Goal: Transaction & Acquisition: Purchase product/service

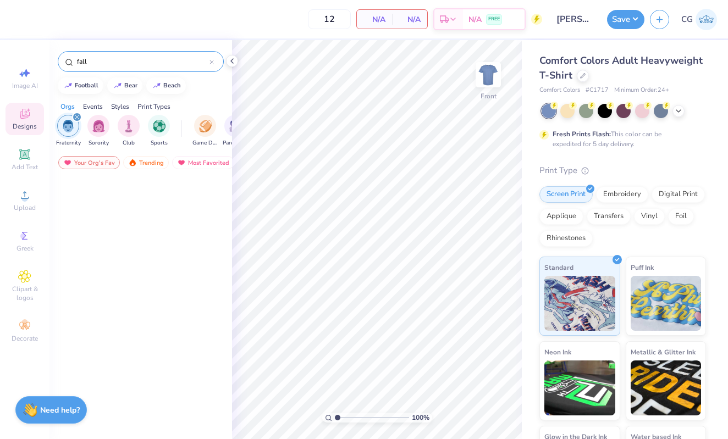
scroll to position [2443, 0]
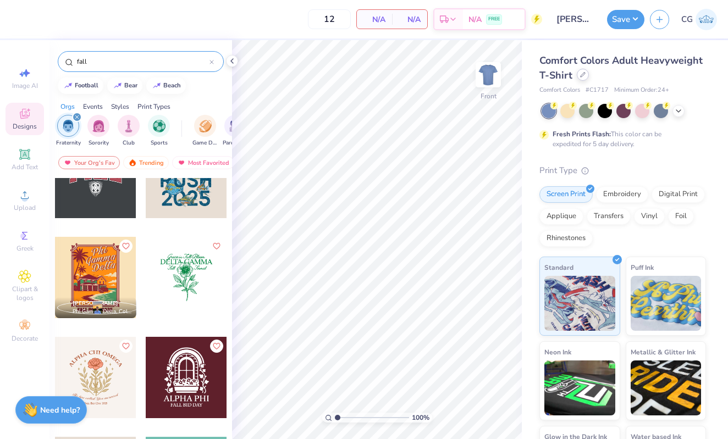
type input "fall"
click at [580, 73] on icon at bounding box center [582, 74] width 5 height 5
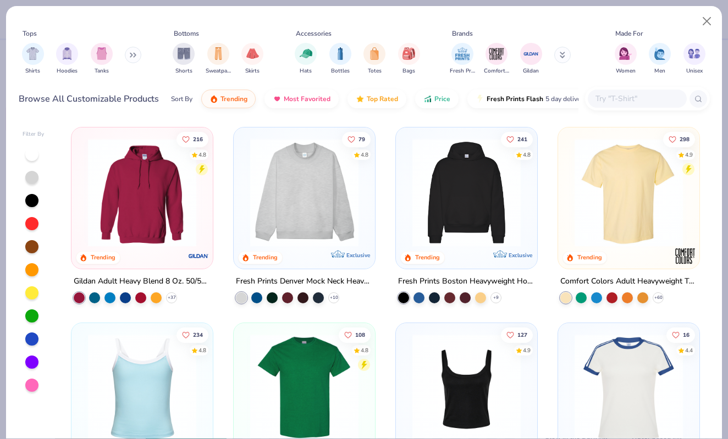
click at [478, 210] on img at bounding box center [466, 193] width 119 height 108
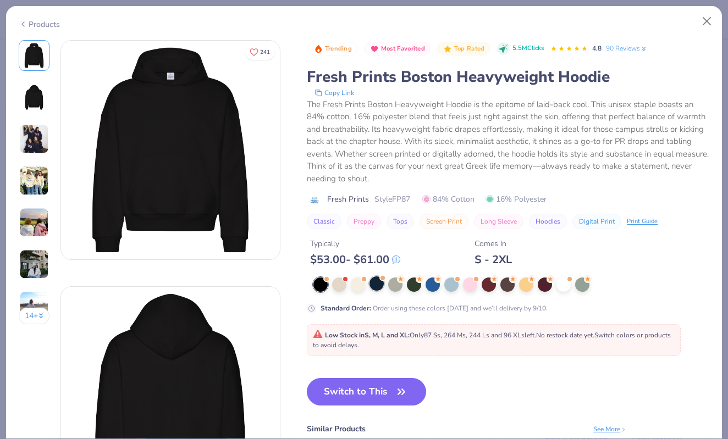
click at [380, 281] on div at bounding box center [376, 283] width 14 height 14
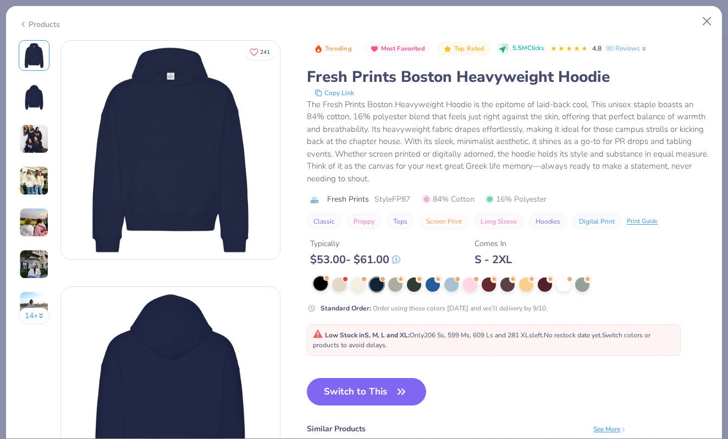
click at [313, 286] on div at bounding box center [320, 283] width 14 height 14
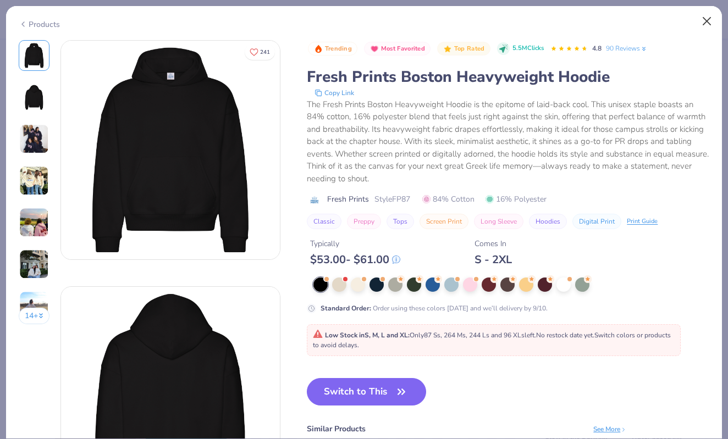
click at [708, 20] on button "Close" at bounding box center [706, 21] width 21 height 21
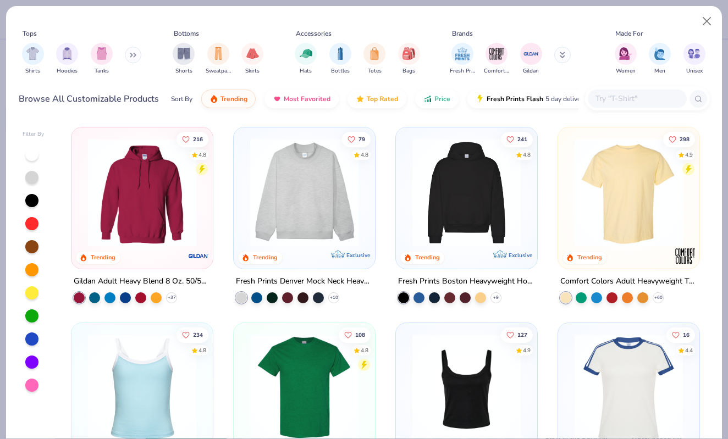
click at [146, 207] on img at bounding box center [141, 193] width 119 height 108
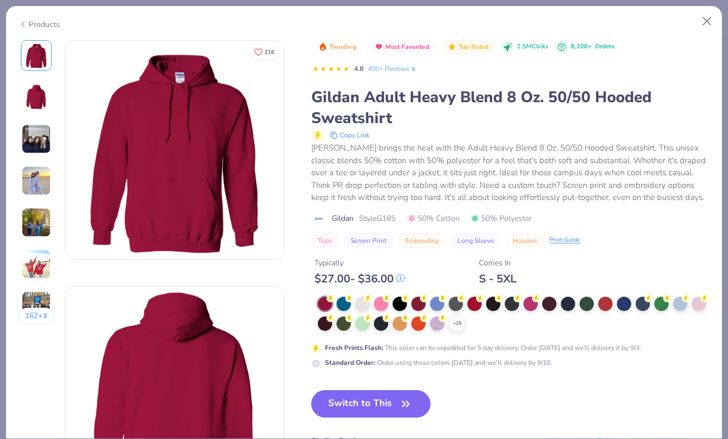
click at [401, 274] on icon at bounding box center [400, 278] width 8 height 8
click at [403, 300] on div at bounding box center [399, 303] width 14 height 14
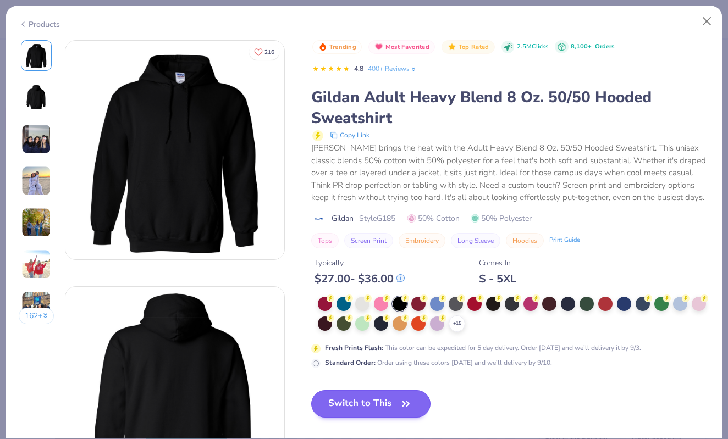
click at [369, 402] on button "Switch to This" at bounding box center [370, 403] width 119 height 27
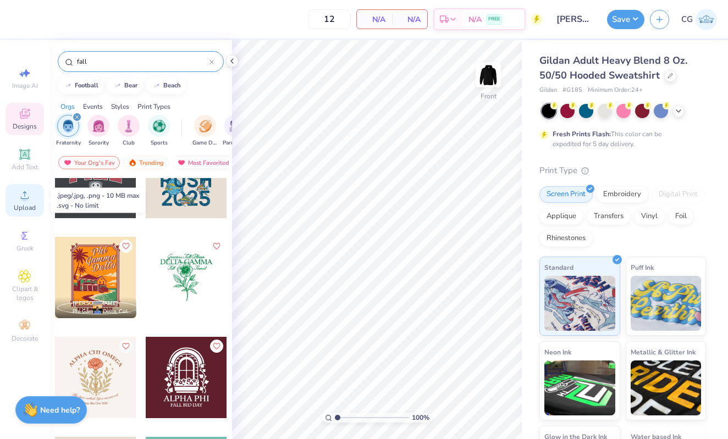
click at [25, 201] on circle at bounding box center [24, 199] width 6 height 6
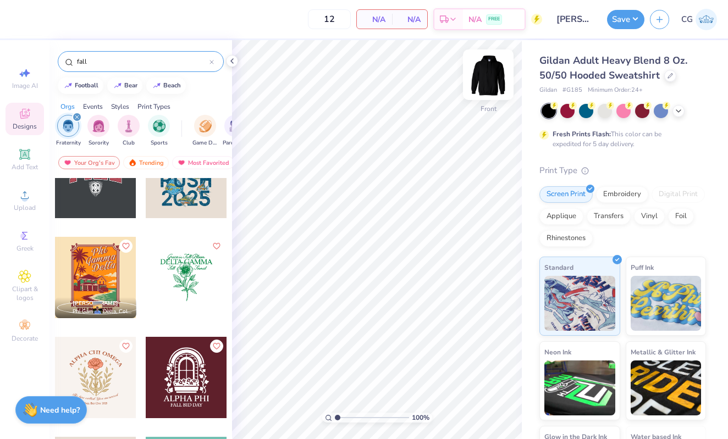
click at [483, 65] on img at bounding box center [488, 75] width 44 height 44
click at [20, 197] on icon at bounding box center [24, 195] width 13 height 13
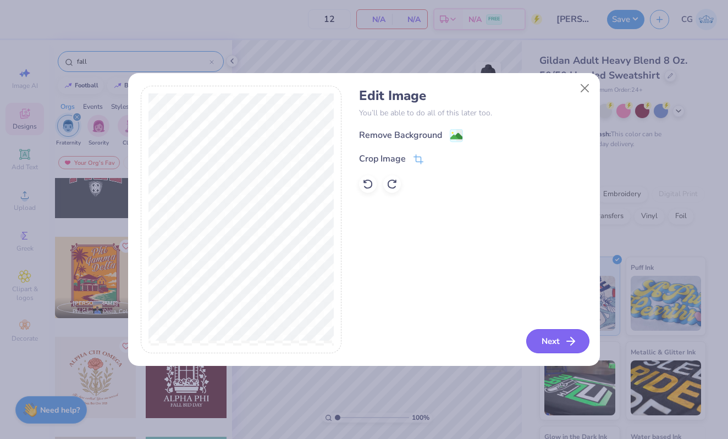
click at [558, 342] on button "Next" at bounding box center [557, 341] width 63 height 24
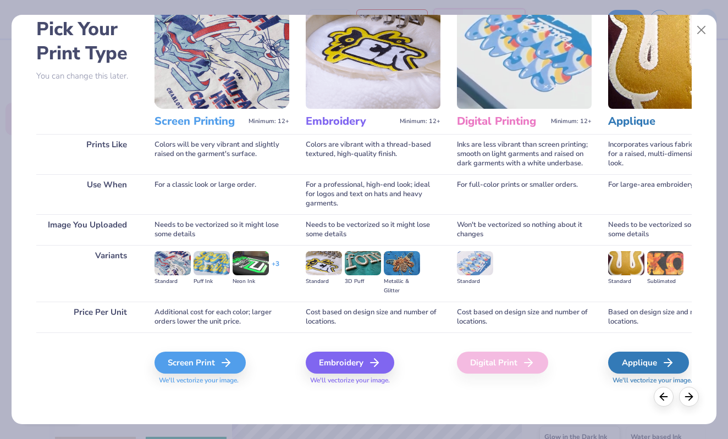
scroll to position [54, 0]
click at [230, 357] on icon at bounding box center [229, 362] width 13 height 13
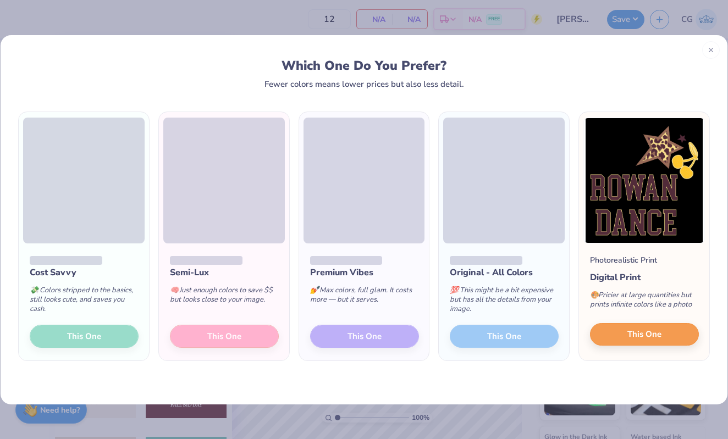
click at [629, 334] on span "This One" at bounding box center [644, 334] width 34 height 13
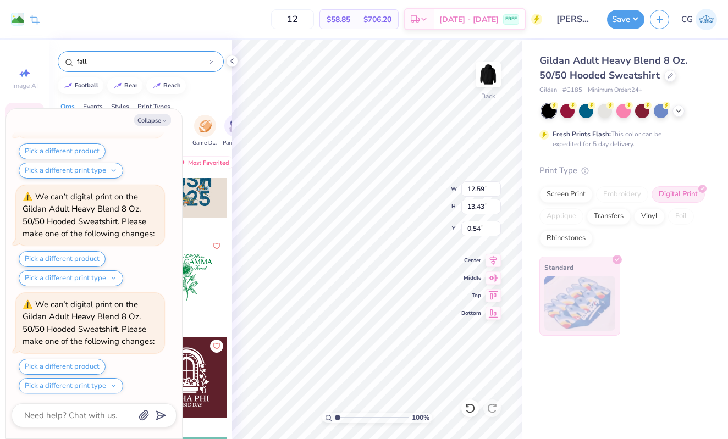
scroll to position [307, 0]
type textarea "x"
type input "8.31"
type input "8.87"
type input "5.09"
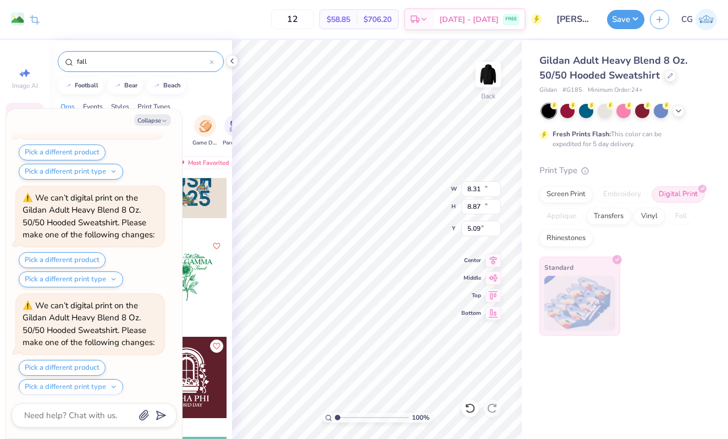
scroll to position [414, 0]
type textarea "x"
type input "6.43"
type input "6.86"
type input "7.10"
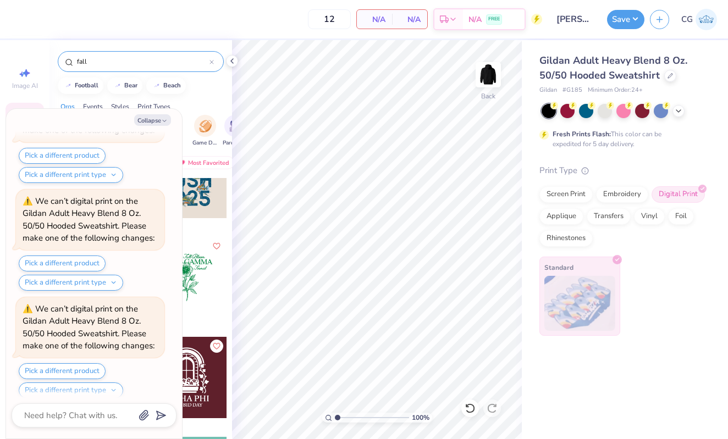
scroll to position [0, 25]
click at [196, 24] on div "12 N/A Per Item N/A Total Est. Delivery N/A FREE" at bounding box center [278, 19] width 525 height 38
click at [157, 123] on button "Collapse" at bounding box center [152, 120] width 37 height 12
type textarea "x"
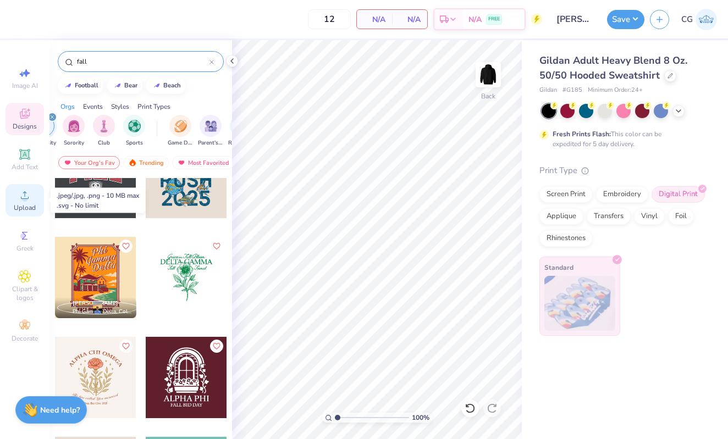
click at [25, 193] on icon at bounding box center [24, 195] width 13 height 13
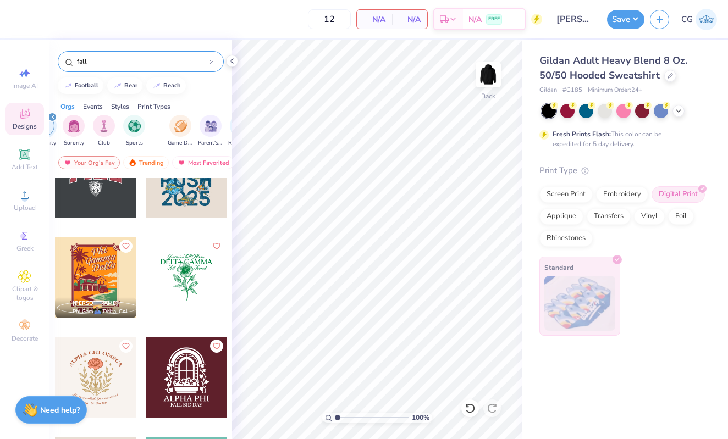
click at [241, 1] on div "12 N/A Per Item N/A Total Est. Delivery N/A FREE" at bounding box center [278, 19] width 525 height 38
click at [579, 23] on input "SAE hoco draft 1" at bounding box center [574, 19] width 54 height 22
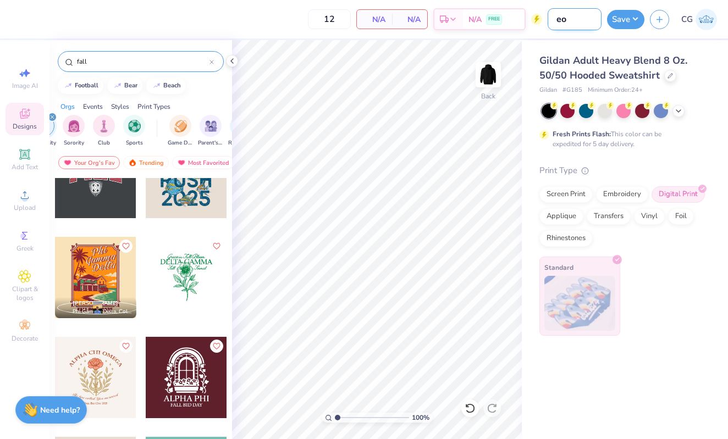
type input "e"
type input "rowan dance team hoodie"
click at [122, 60] on input "fall" at bounding box center [143, 61] width 134 height 11
type input "x"
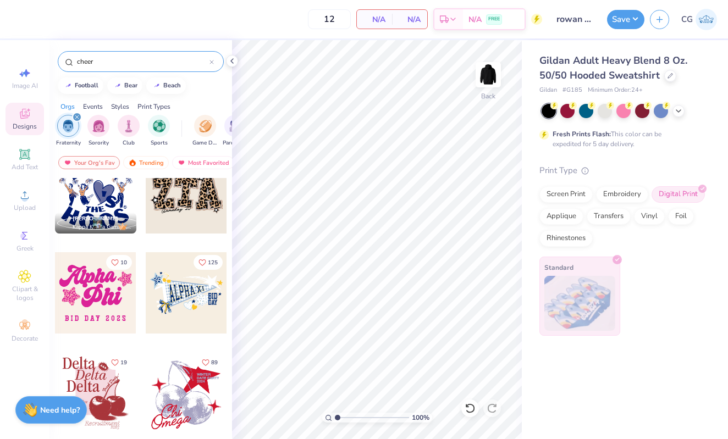
scroll to position [228, 0]
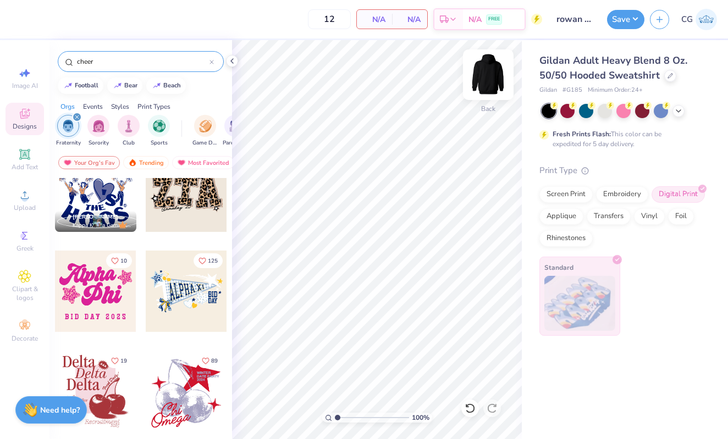
type input "cheer"
click at [489, 71] on img at bounding box center [488, 75] width 44 height 44
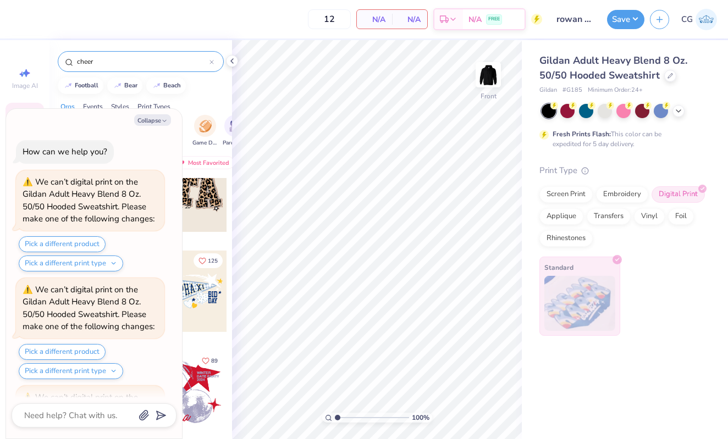
scroll to position [840, 0]
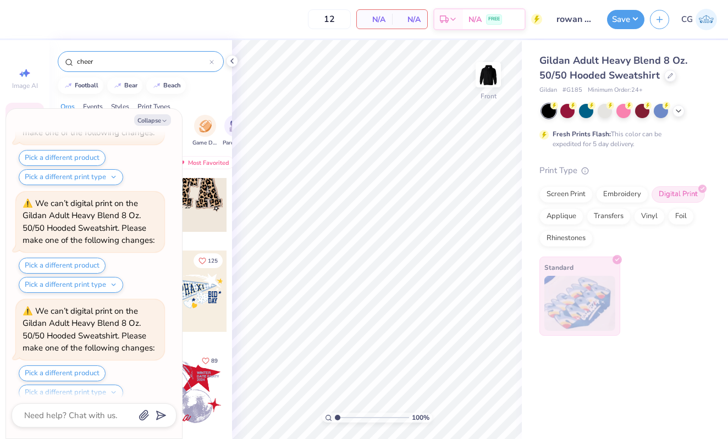
click at [202, 295] on div at bounding box center [186, 291] width 81 height 81
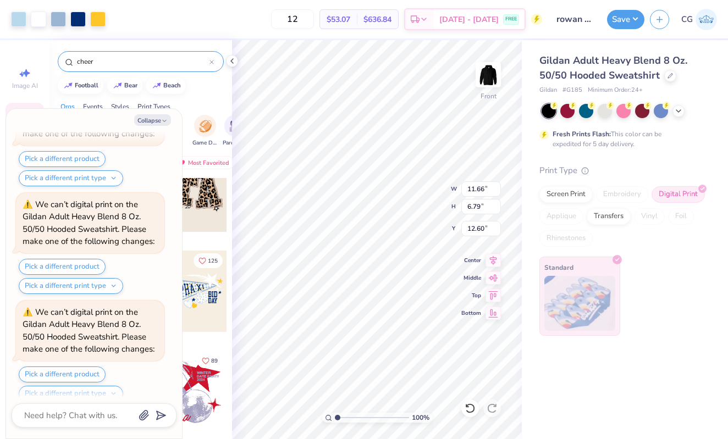
scroll to position [1054, 0]
type textarea "x"
type input "6.34"
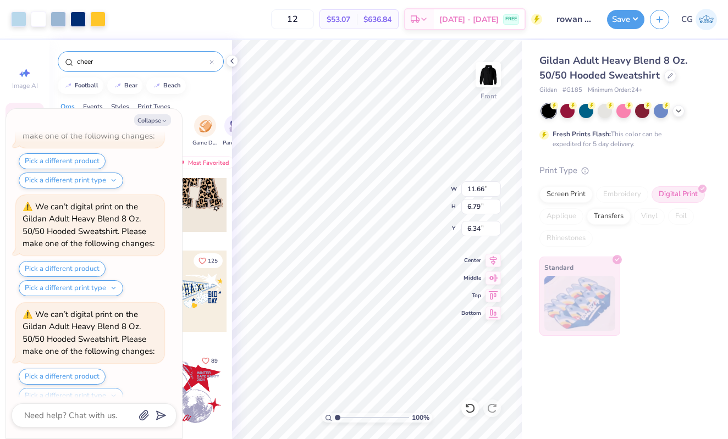
type textarea "x"
type input "12.87"
type input "7.50"
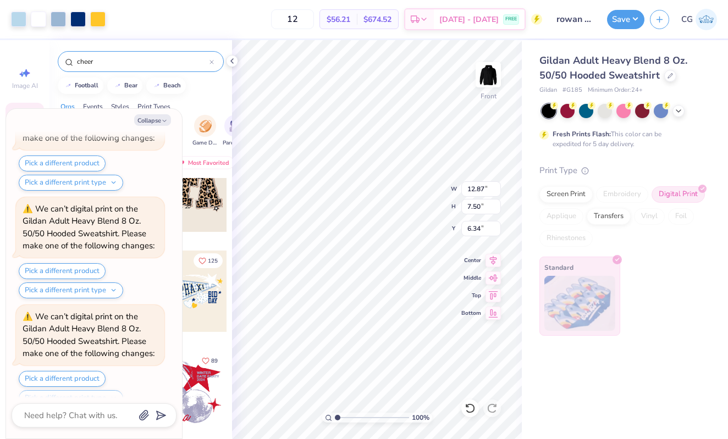
scroll to position [1480, 0]
type textarea "x"
type input "6.00"
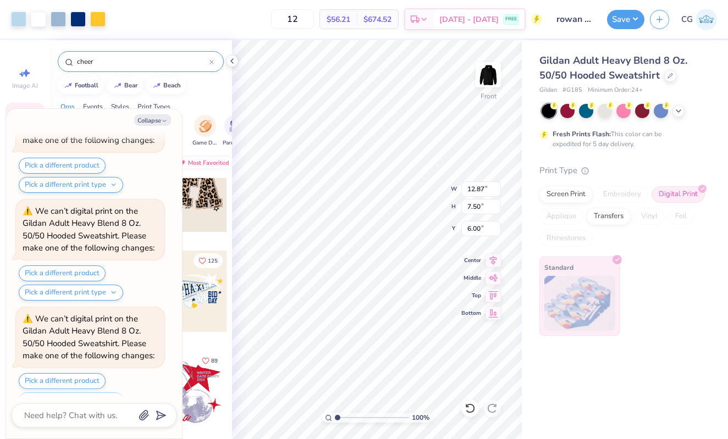
scroll to position [1694, 0]
type textarea "x"
type input "13.22"
type input "7.70"
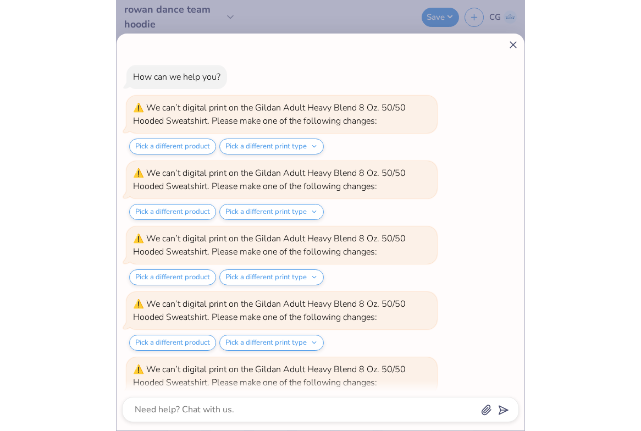
scroll to position [1012, 0]
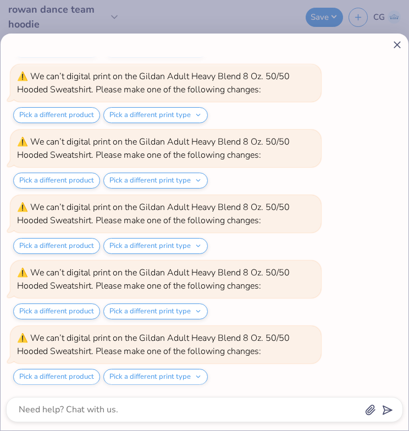
click at [397, 43] on icon at bounding box center [397, 45] width 12 height 12
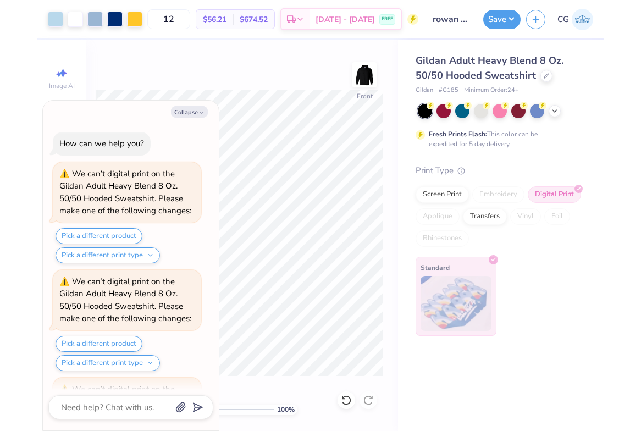
scroll to position [2120, 0]
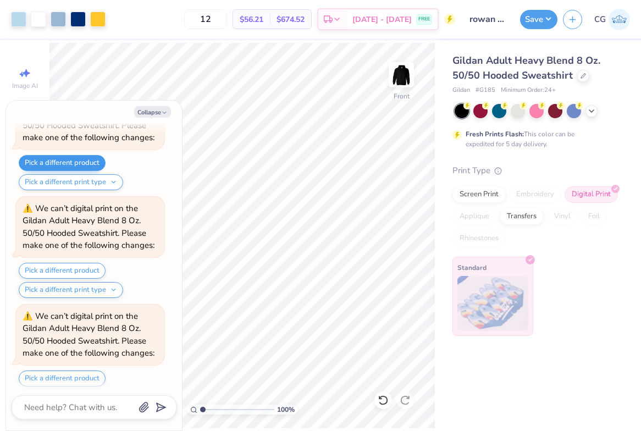
click at [74, 155] on button "Pick a different product" at bounding box center [62, 163] width 87 height 16
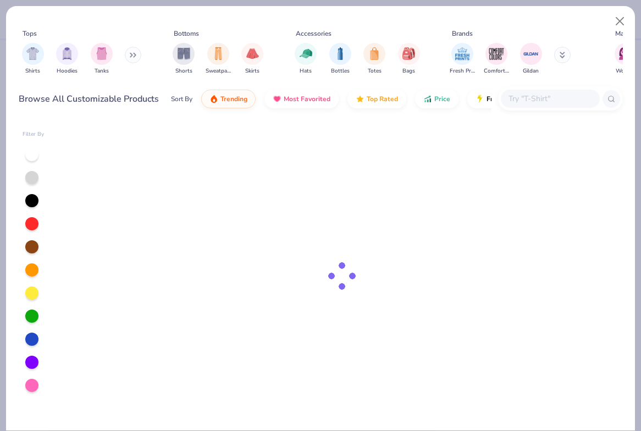
type textarea "x"
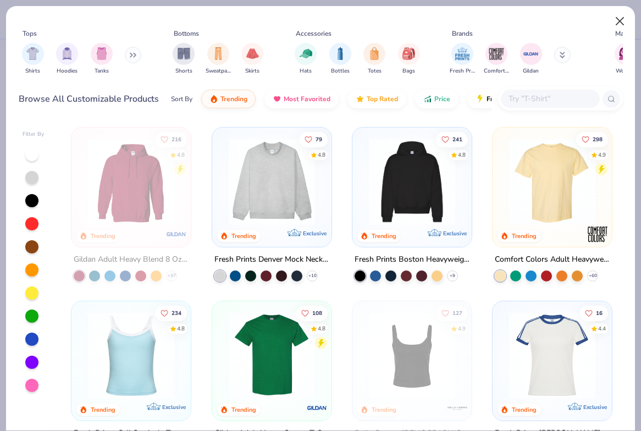
click at [618, 18] on button "Close" at bounding box center [620, 21] width 21 height 21
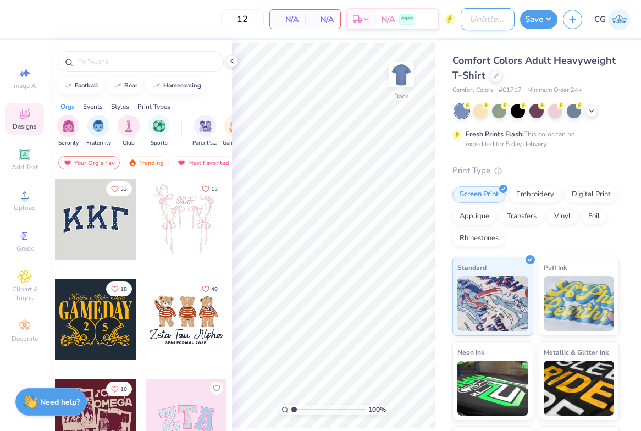
click at [474, 23] on input "Design Title" at bounding box center [488, 19] width 54 height 22
type input "rowan dance team final"
click at [444, 32] on div "12 N/A Per Item N/A Total Est. Delivery N/A FREE" at bounding box center [235, 19] width 439 height 38
click at [498, 76] on div at bounding box center [496, 75] width 12 height 12
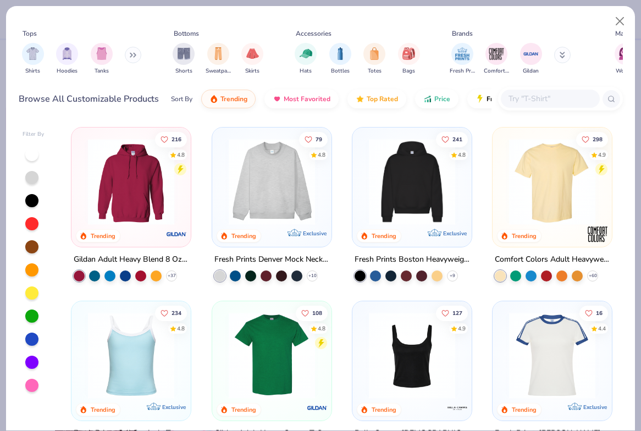
click at [135, 218] on img at bounding box center [130, 182] width 97 height 86
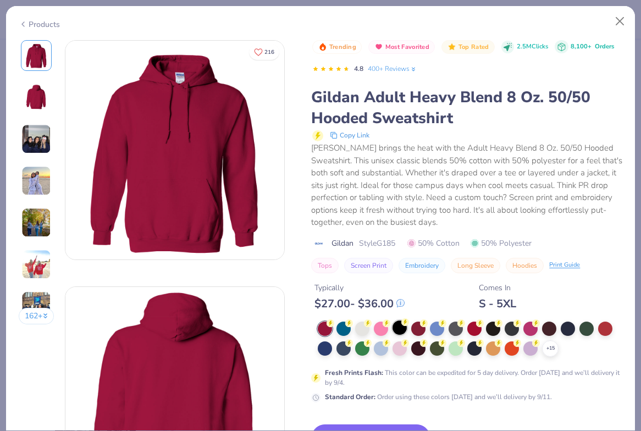
click at [402, 325] on div at bounding box center [399, 327] width 14 height 14
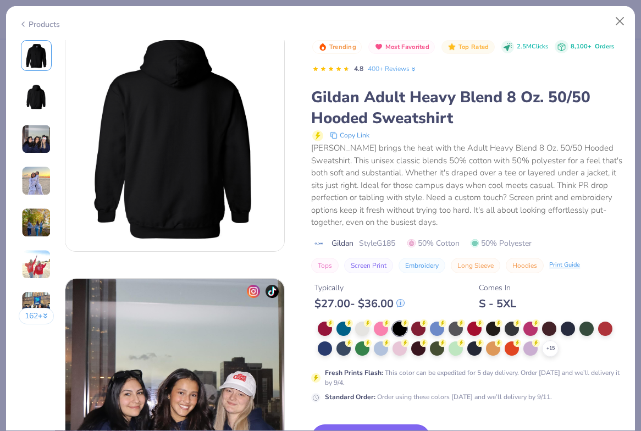
scroll to position [418, 0]
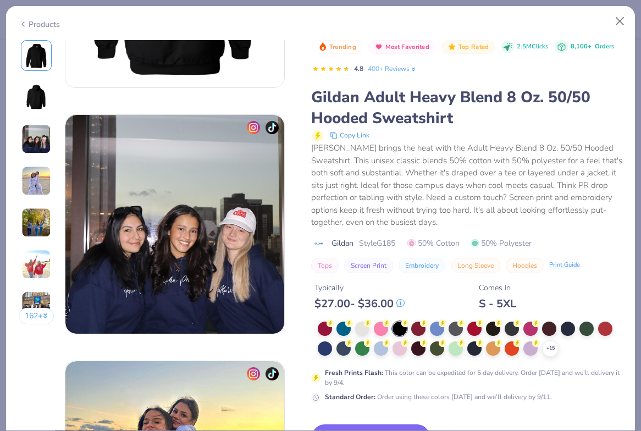
click at [378, 424] on button "Switch to This" at bounding box center [370, 437] width 119 height 27
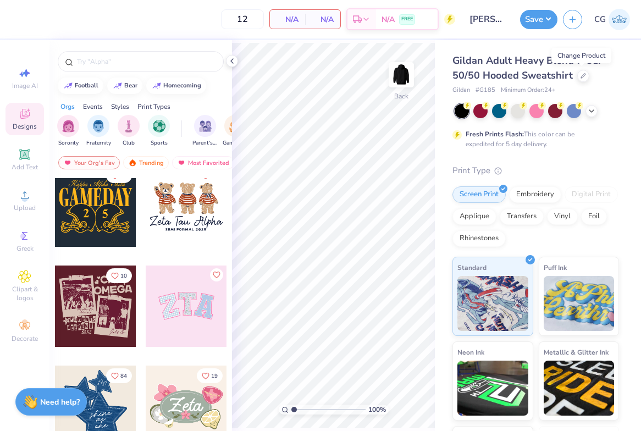
scroll to position [190, 0]
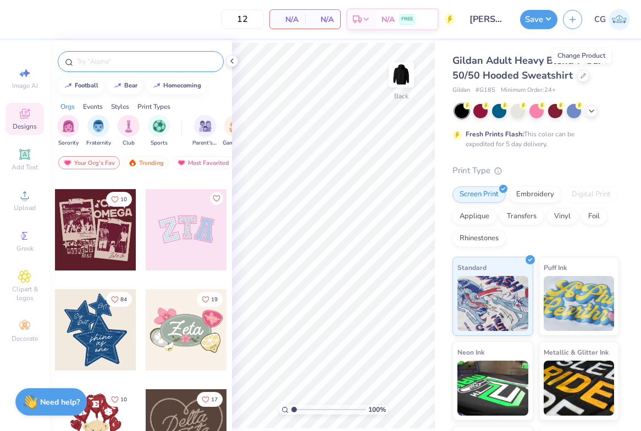
click at [104, 63] on input "text" at bounding box center [146, 61] width 141 height 11
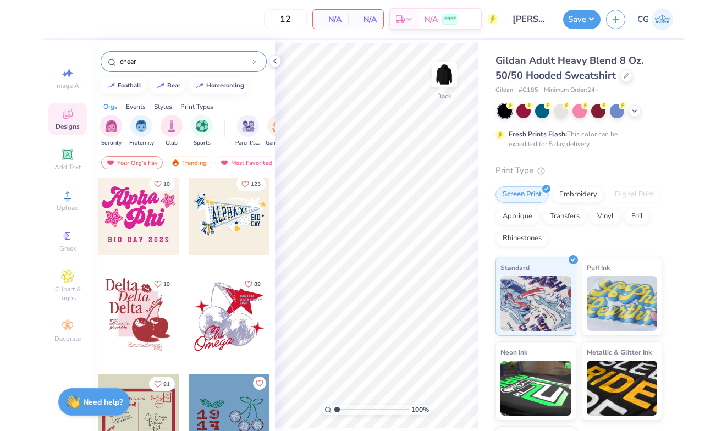
scroll to position [300, 0]
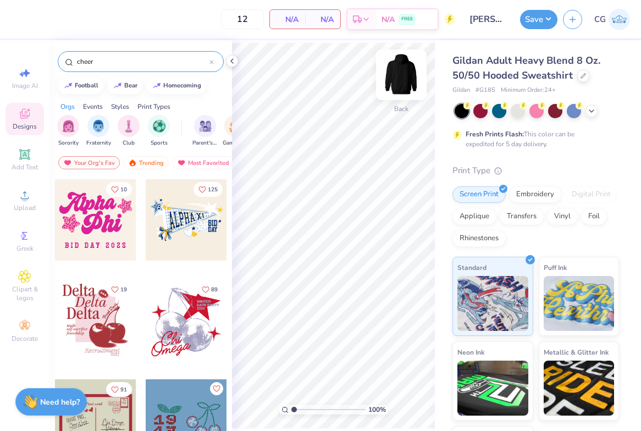
type input "cheer"
click at [403, 70] on img at bounding box center [401, 75] width 44 height 44
click at [189, 225] on div at bounding box center [186, 219] width 81 height 81
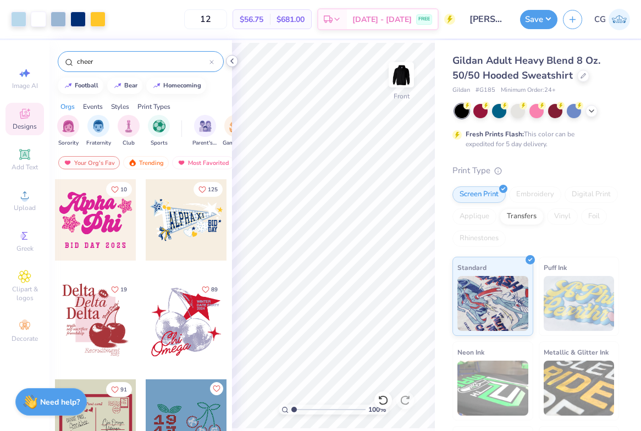
click at [232, 63] on icon at bounding box center [232, 61] width 9 height 9
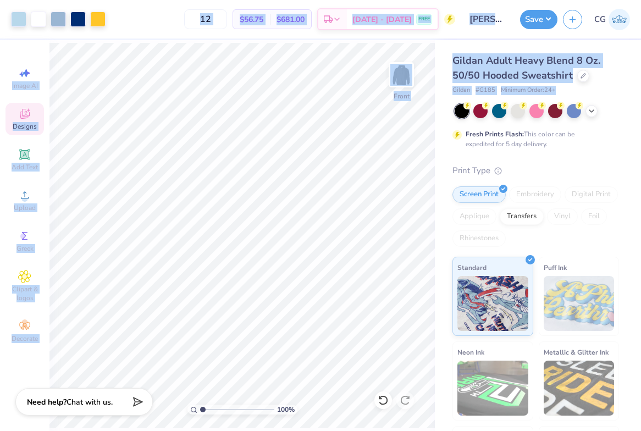
drag, startPoint x: 638, startPoint y: 86, endPoint x: 652, endPoint y: 88, distance: 14.5
click at [640, 88] on html "Art colors 12 $56.75 Per Item $681.00 Total Est. Delivery Sep 9 - 12 FREE Desig…" at bounding box center [320, 215] width 641 height 431
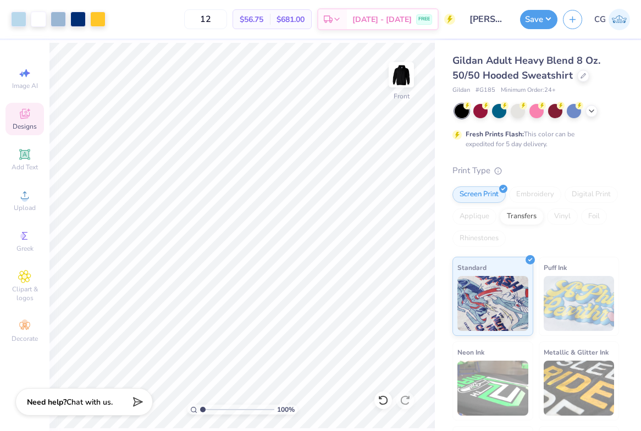
click at [619, 99] on div "Gildan Adult Heavy Blend 8 Oz. 50/50 Hooded Sweatshirt Gildan # G185 Minimum Or…" at bounding box center [538, 272] width 206 height 465
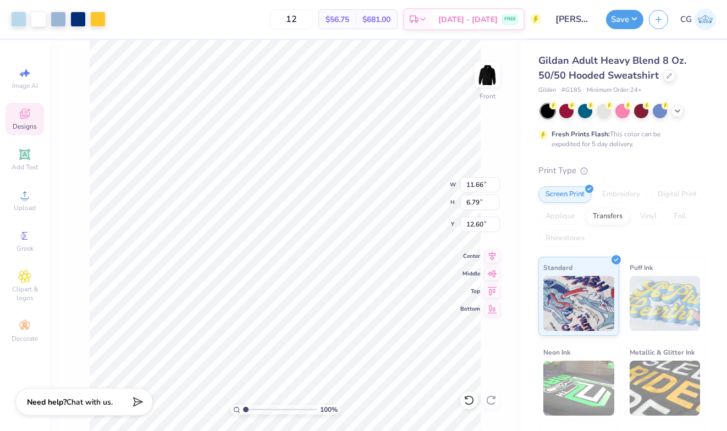
type input "6.00"
type input "14.15"
type input "8.24"
click at [19, 20] on div at bounding box center [18, 17] width 15 height 15
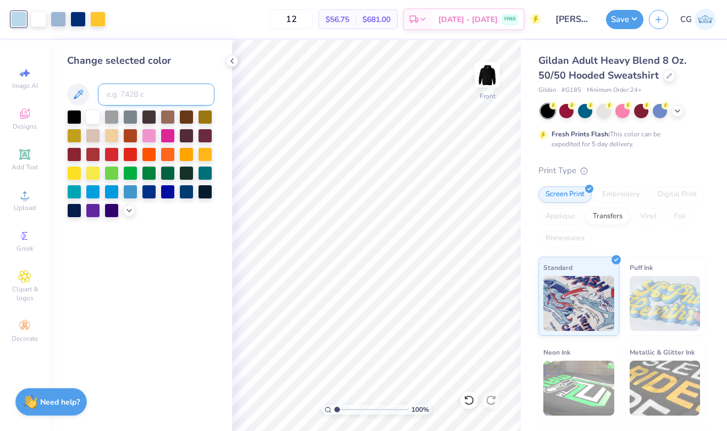
click at [125, 99] on input at bounding box center [156, 95] width 117 height 22
type input "7645"
click at [43, 20] on div at bounding box center [38, 17] width 15 height 15
click at [157, 94] on input at bounding box center [156, 95] width 117 height 22
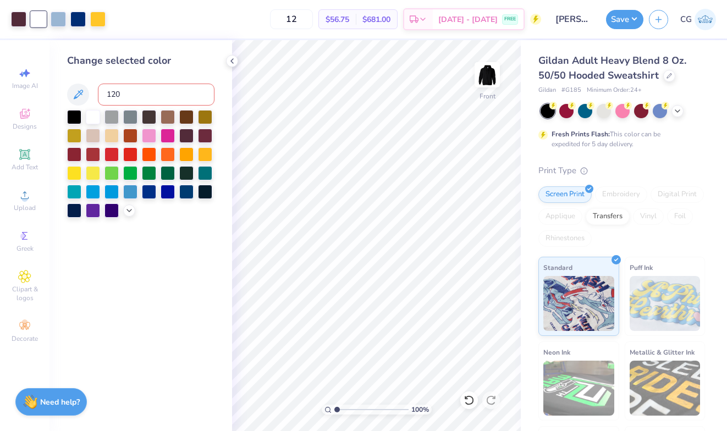
type input "1205"
click at [63, 20] on div at bounding box center [58, 17] width 15 height 15
click at [127, 102] on input at bounding box center [156, 95] width 117 height 22
type input "4715"
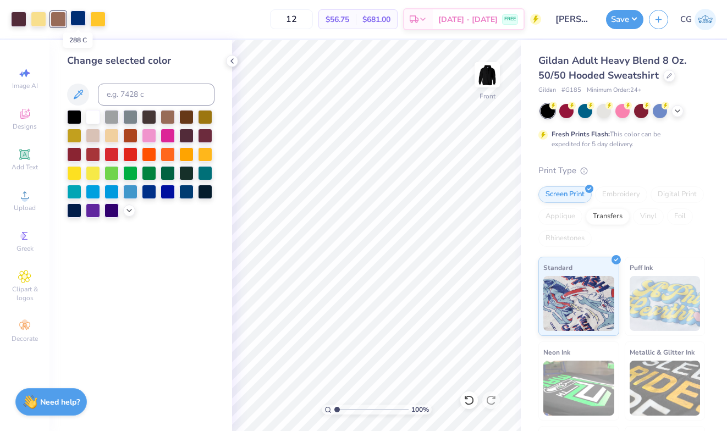
click at [78, 19] on div at bounding box center [77, 17] width 15 height 15
click at [144, 92] on input at bounding box center [156, 95] width 117 height 22
type input "123"
drag, startPoint x: 62, startPoint y: 19, endPoint x: 118, endPoint y: 20, distance: 56.1
click at [118, 20] on div "Art colors 12 $53.53 Per Item $642.36 Total Est. Delivery Sep 9 - 12 FREE Desig…" at bounding box center [363, 19] width 727 height 38
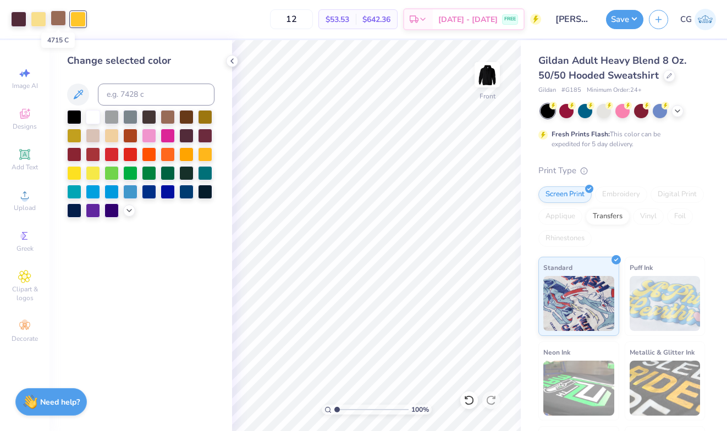
click at [60, 21] on div at bounding box center [58, 17] width 15 height 15
click at [113, 92] on input at bounding box center [156, 95] width 117 height 22
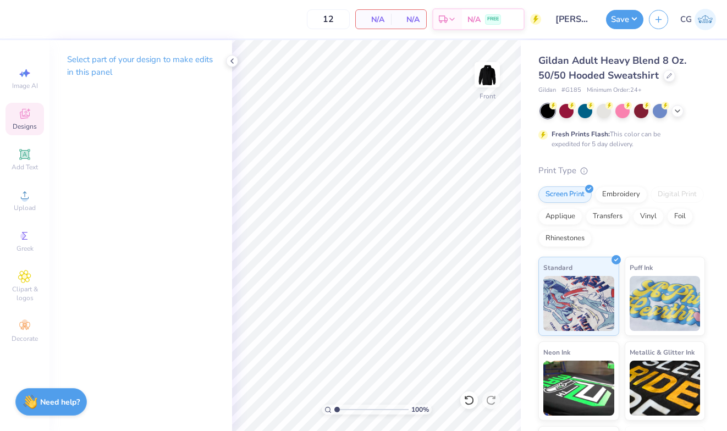
click at [29, 119] on icon at bounding box center [24, 113] width 13 height 13
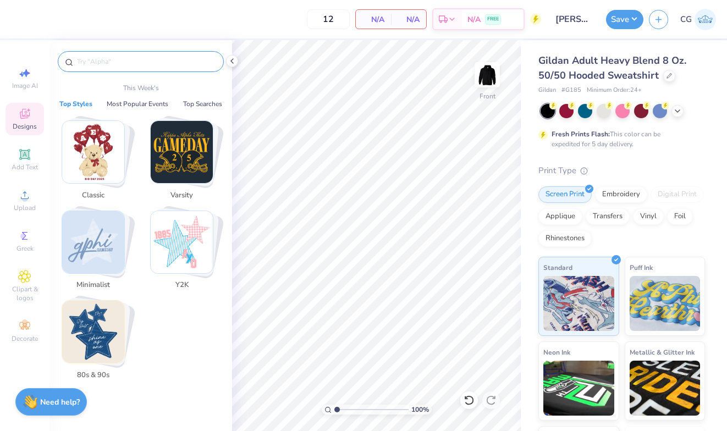
click at [150, 57] on input "text" at bounding box center [146, 61] width 141 height 11
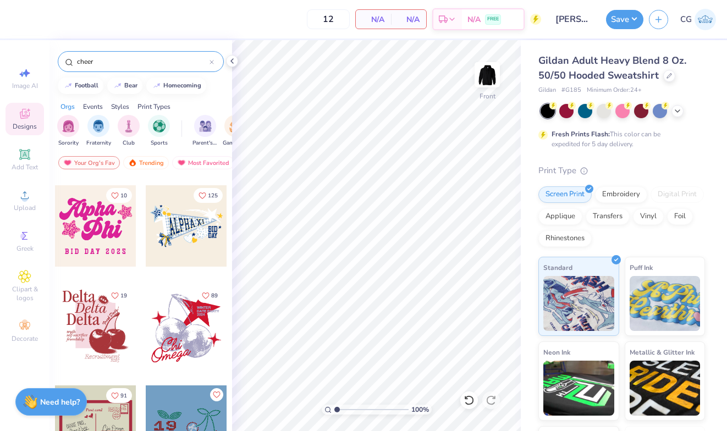
scroll to position [312, 0]
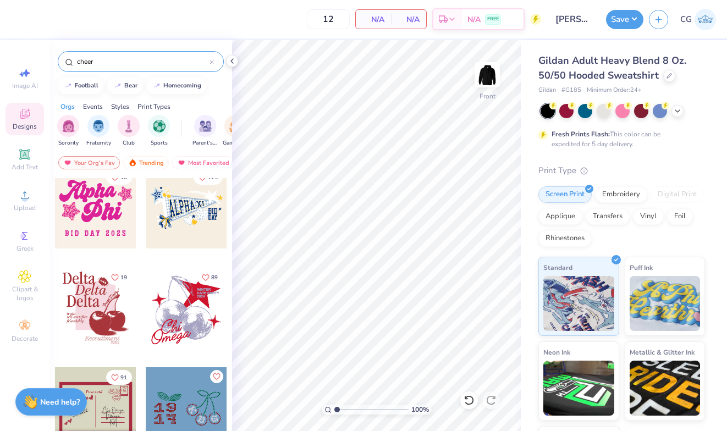
type input "cheer"
click at [183, 212] on div at bounding box center [186, 207] width 81 height 81
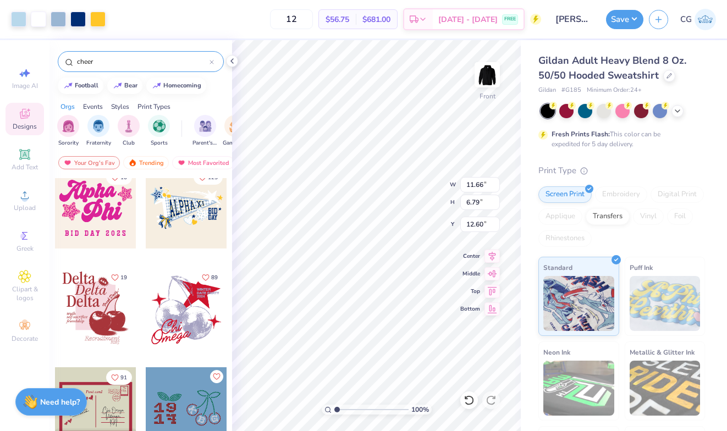
type input "6.00"
type input "13.13"
type input "7.65"
click at [19, 18] on div at bounding box center [18, 17] width 15 height 15
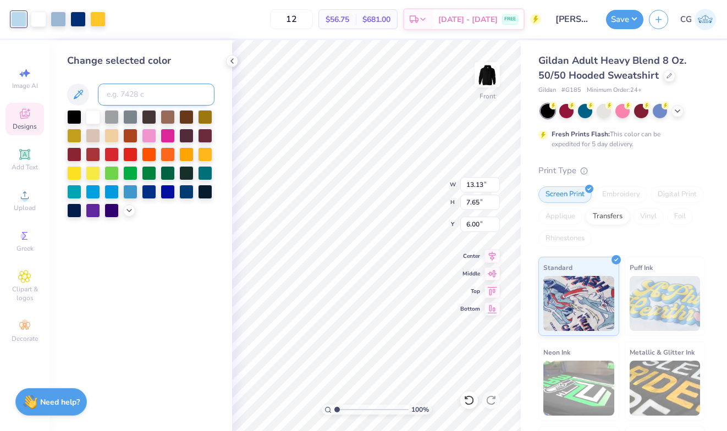
click at [137, 96] on input at bounding box center [156, 95] width 117 height 22
type input "4715"
click at [36, 21] on div at bounding box center [38, 17] width 15 height 15
click at [135, 90] on input at bounding box center [156, 95] width 117 height 22
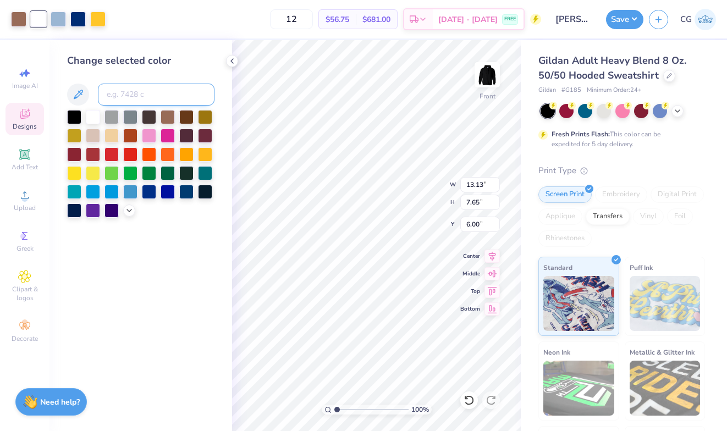
click at [135, 90] on input at bounding box center [156, 95] width 117 height 22
type input "1205"
click at [60, 23] on div at bounding box center [58, 17] width 15 height 15
click at [127, 98] on input at bounding box center [156, 95] width 117 height 22
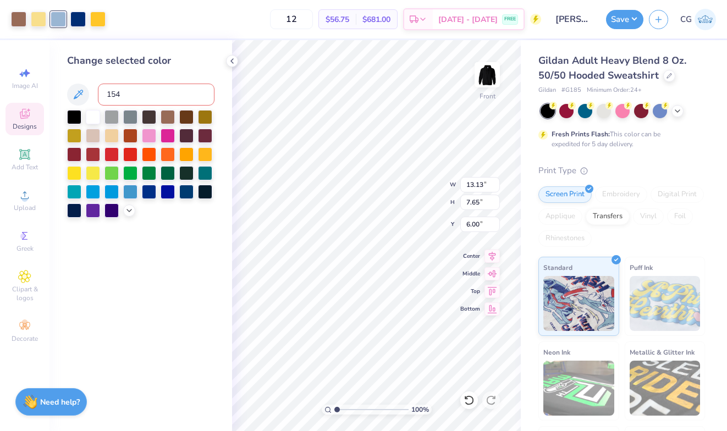
type input "1545"
click at [80, 20] on div at bounding box center [77, 17] width 15 height 15
click at [132, 99] on input at bounding box center [156, 95] width 117 height 22
type input "7645"
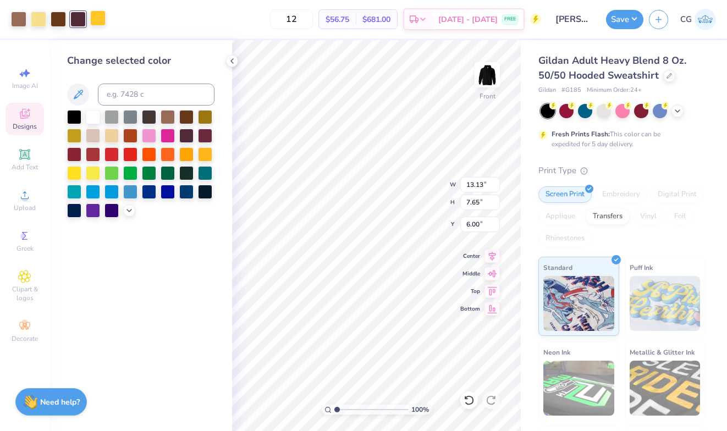
click at [96, 16] on div at bounding box center [97, 17] width 15 height 15
click at [170, 92] on input at bounding box center [156, 95] width 117 height 22
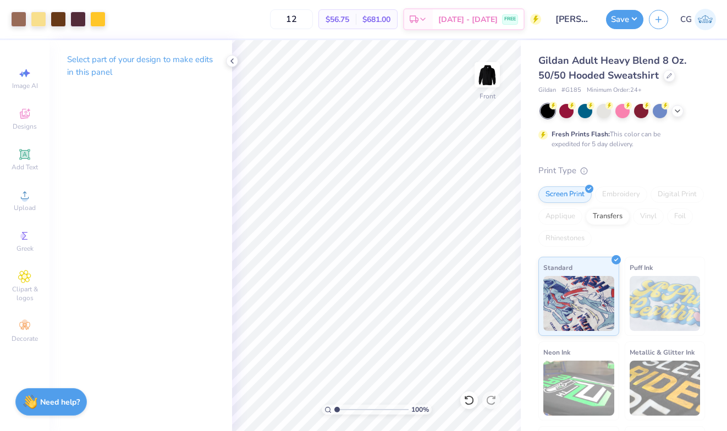
click at [640, 161] on div "Gildan Adult Heavy Blend 8 Oz. 50/50 Hooded Sweatshirt Gildan # G185 Minimum Or…" at bounding box center [624, 272] width 206 height 465
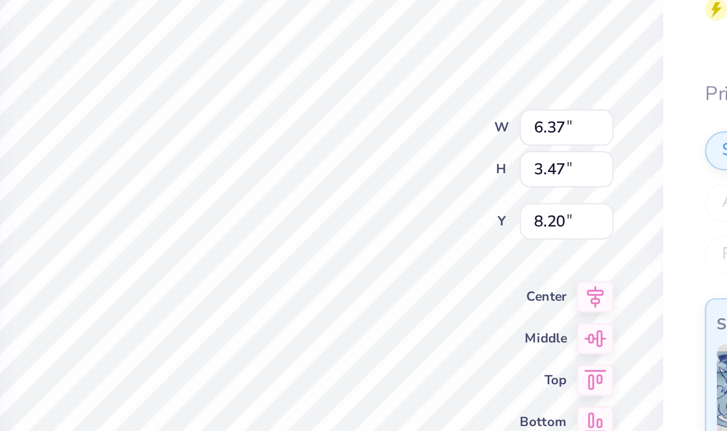
type input "2.53"
type input "2.37"
type input "9.82"
type input "2.74"
type input "2.60"
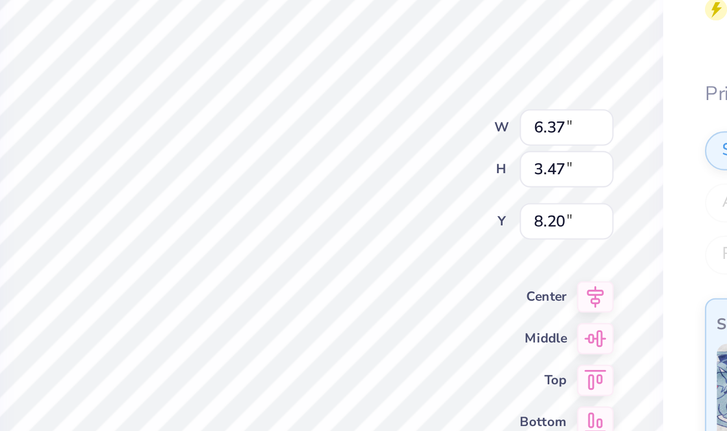
type input "9.73"
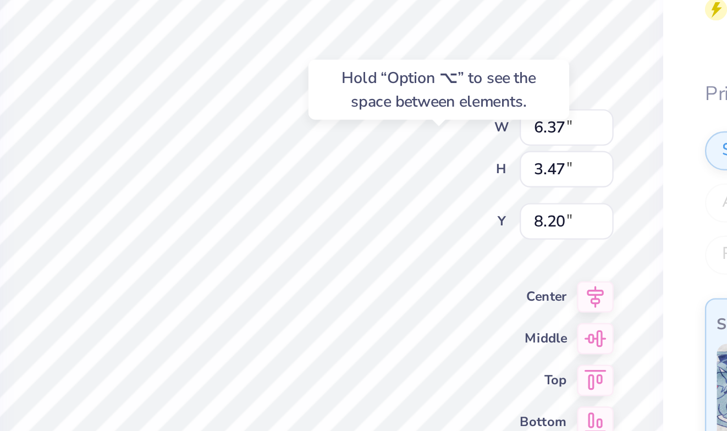
type input "8.04"
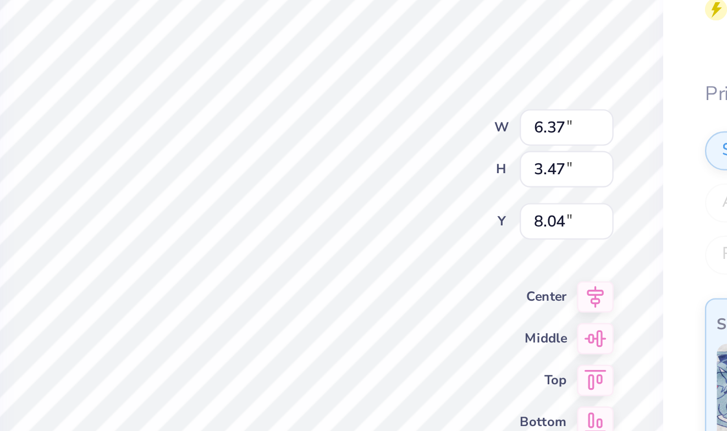
type input "2.32"
type input "1.86"
type input "10.00"
type input "8.20"
type input "2.74"
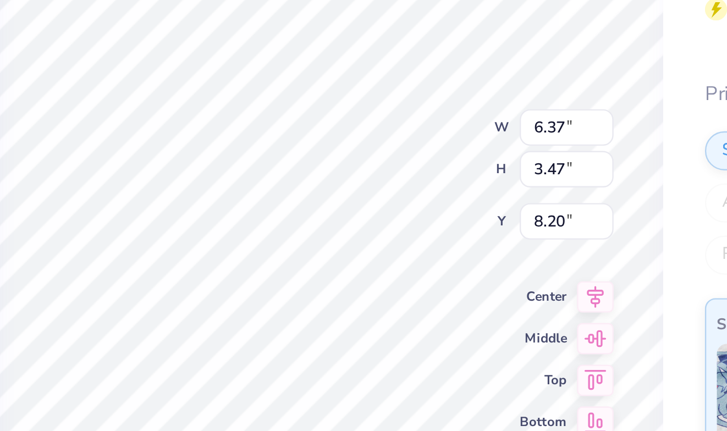
type input "2.60"
type input "9.94"
type textarea "RUDT"
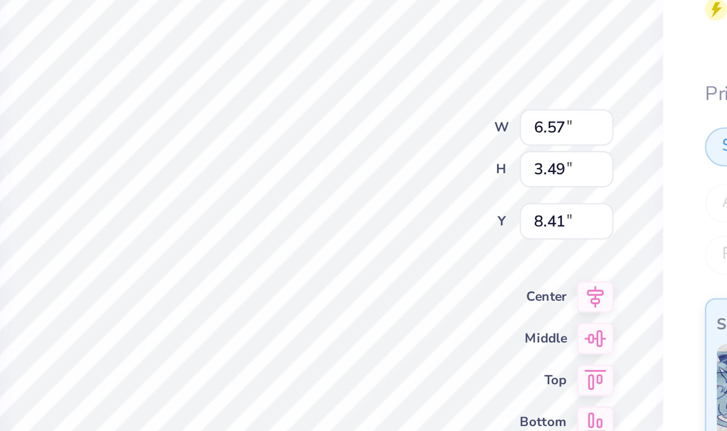
type input "8.19"
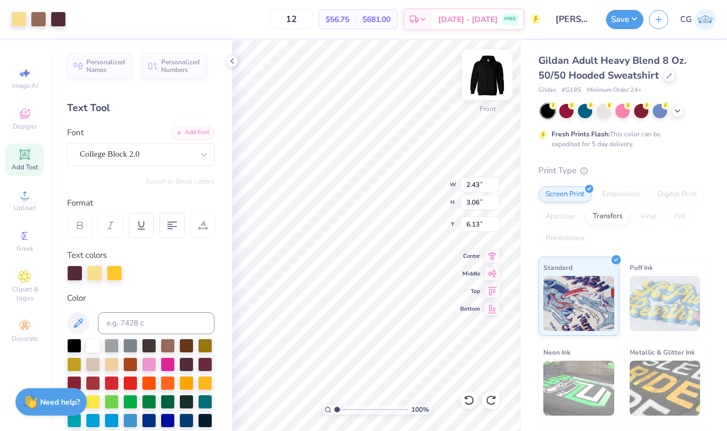
click at [493, 86] on img at bounding box center [487, 75] width 44 height 44
type input "1.01"
click at [486, 78] on img at bounding box center [487, 75] width 44 height 44
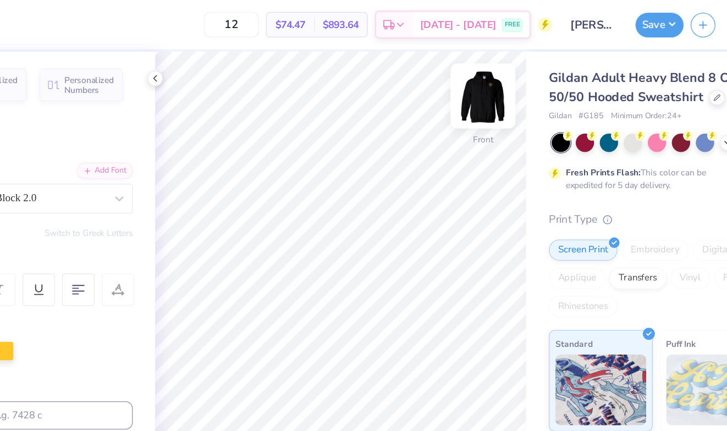
click at [465, 72] on img at bounding box center [487, 75] width 44 height 44
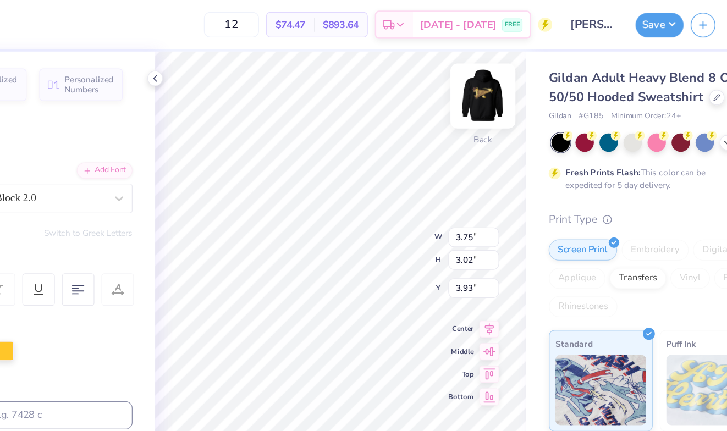
type input "1.00"
click at [465, 80] on img at bounding box center [487, 75] width 44 height 44
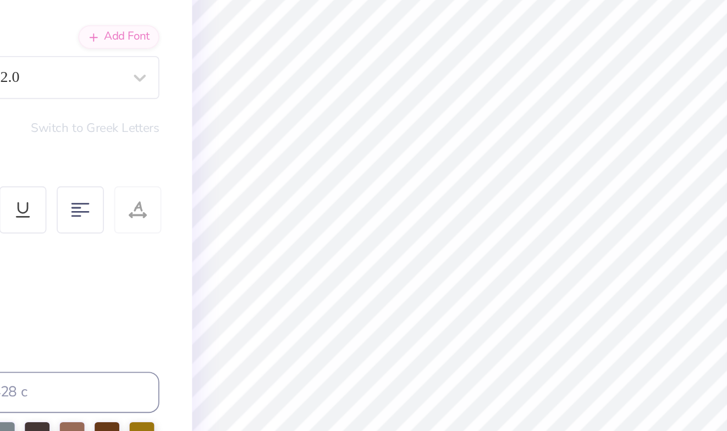
scroll to position [181, 241]
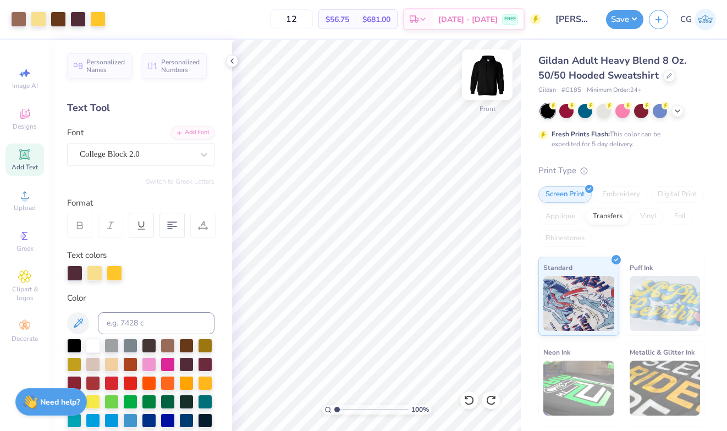
click at [482, 79] on img at bounding box center [487, 75] width 44 height 44
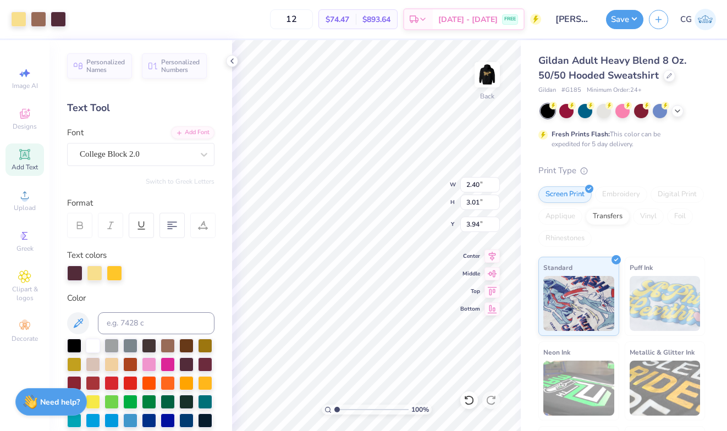
type input "1.16"
click at [510, 119] on html "Art colors 12 $74.47 Per Item $893.64 Total Est. Delivery Sep 9 - 12 FREE Desig…" at bounding box center [363, 215] width 727 height 431
click at [486, 120] on html "Art colors 12 $74.47 Per Item $893.64 Total Est. Delivery Sep 9 - 12 FREE Desig…" at bounding box center [363, 215] width 727 height 431
click at [489, 76] on html "Art colors 12 $74.47 Per Item $893.64 Total Est. Delivery Sep 9 - 12 FREE Desig…" at bounding box center [363, 215] width 727 height 431
drag, startPoint x: 484, startPoint y: 78, endPoint x: 628, endPoint y: 23, distance: 154.1
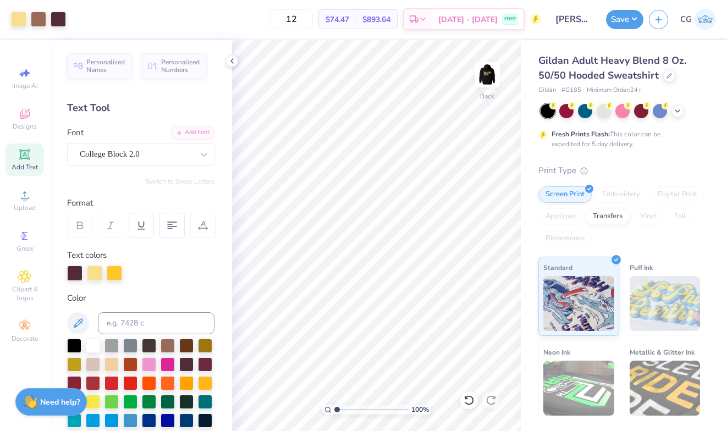
click at [628, 23] on html "Art colors 12 $74.47 Per Item $893.64 Total Est. Delivery Sep 9 - 12 FREE Desig…" at bounding box center [363, 215] width 727 height 431
click at [551, 21] on html "Art colors 12 $74.47 Per Item $893.64 Total Est. Delivery Sep 9 - 12 FREE Desig…" at bounding box center [363, 215] width 727 height 431
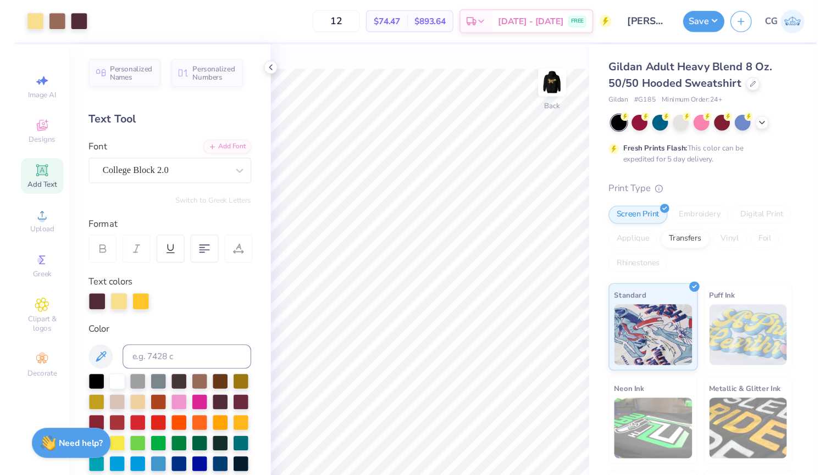
scroll to position [0, 0]
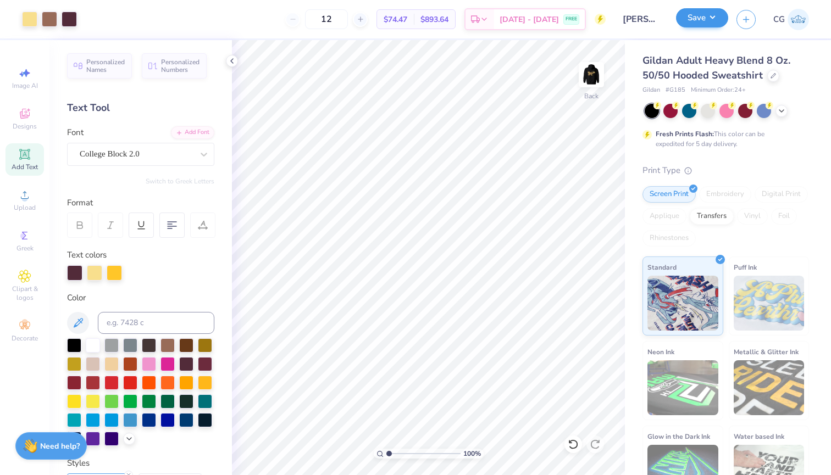
click at [640, 18] on button "Save" at bounding box center [702, 17] width 52 height 19
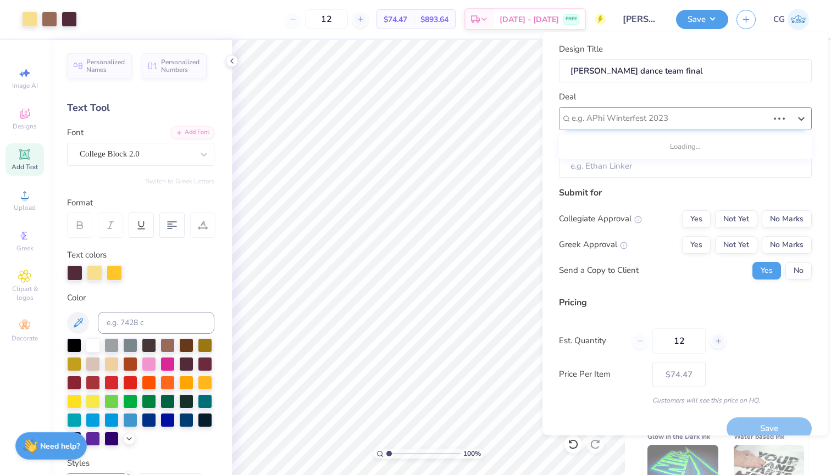
click at [640, 125] on div "e.g. APhi Winterfest 2023" at bounding box center [670, 118] width 199 height 17
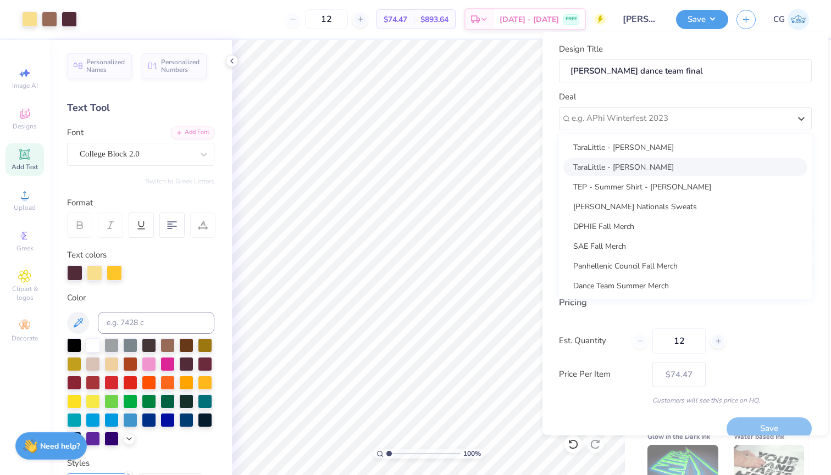
scroll to position [297, 0]
click at [637, 283] on div "Dance Team Summer Merch" at bounding box center [685, 285] width 244 height 18
type input "Charlie Moule"
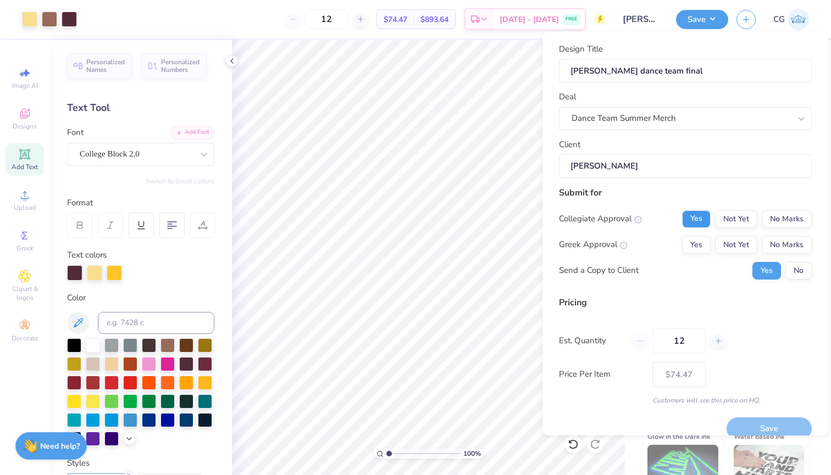
click at [640, 220] on button "Yes" at bounding box center [696, 219] width 29 height 18
click at [640, 243] on button "Not Yet" at bounding box center [736, 245] width 42 height 18
click at [640, 245] on button "No Marks" at bounding box center [787, 245] width 50 height 18
type input "$74.47"
click at [640, 345] on input "12" at bounding box center [678, 340] width 53 height 25
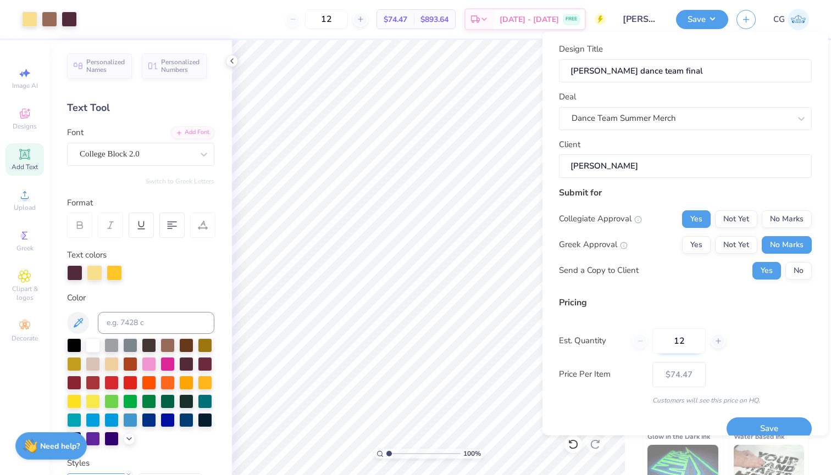
type input "1"
type input "0"
type input "020"
type input "20"
type input "$62.58"
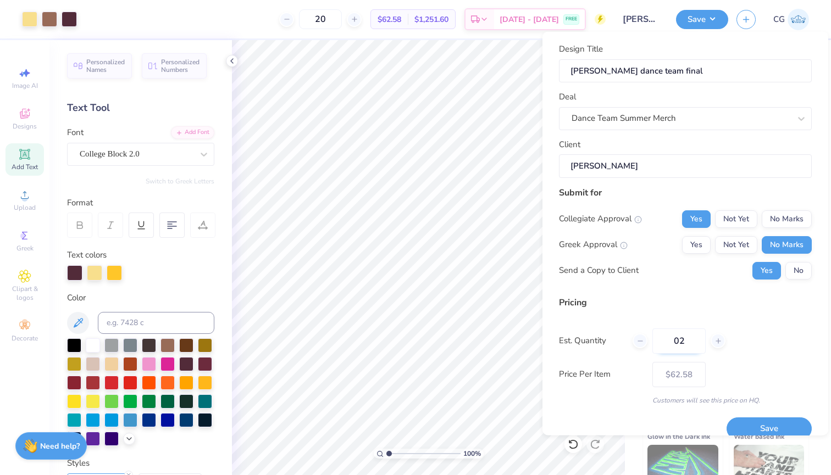
type input "0"
type input "020"
type input "20"
type input "$62.58"
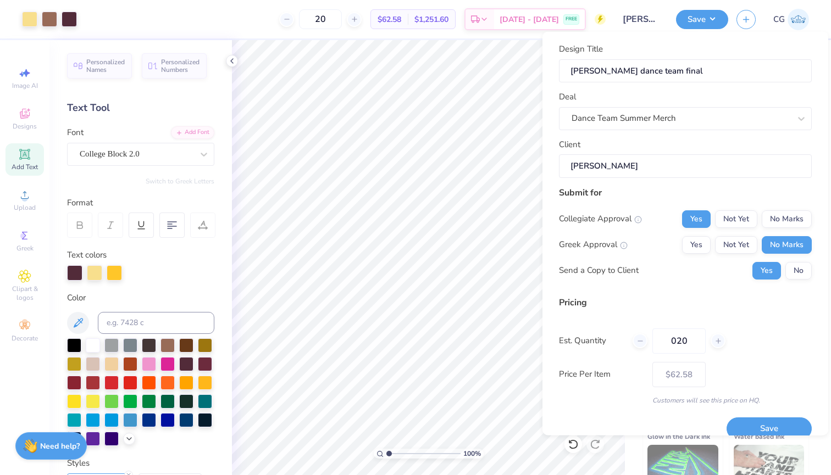
click at [640, 385] on div "Price Per Item $62.58" at bounding box center [685, 374] width 253 height 25
click at [640, 341] on input "020" at bounding box center [678, 340] width 53 height 25
click at [640, 331] on div "Est. Quantity 20" at bounding box center [685, 340] width 253 height 25
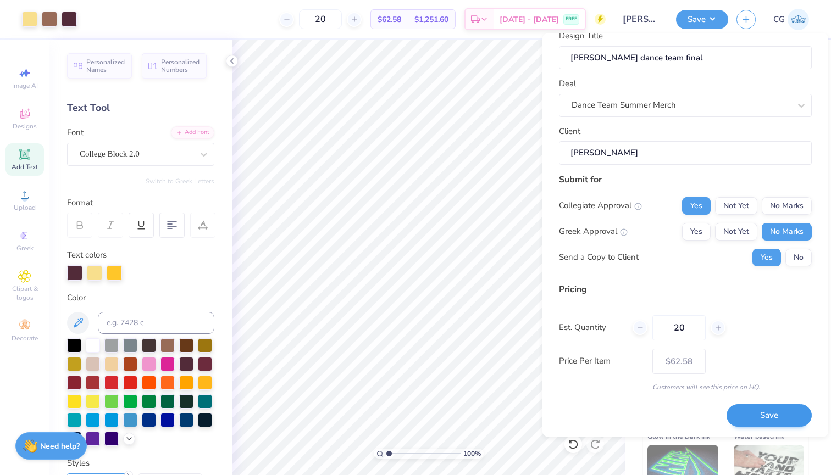
scroll to position [14, 0]
click at [640, 329] on input "20" at bounding box center [678, 328] width 53 height 25
type input "2"
type input "25"
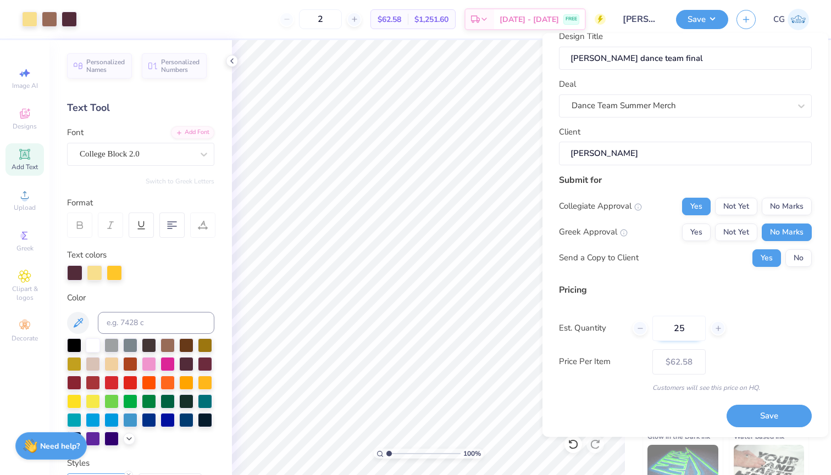
type input "25"
type input "$45.68"
type input "25"
click at [640, 344] on div "Pricing Est. Quantity 25 Price Per Item $45.68 Customers will see this price on…" at bounding box center [685, 337] width 253 height 109
click at [640, 421] on button "Save" at bounding box center [769, 416] width 85 height 23
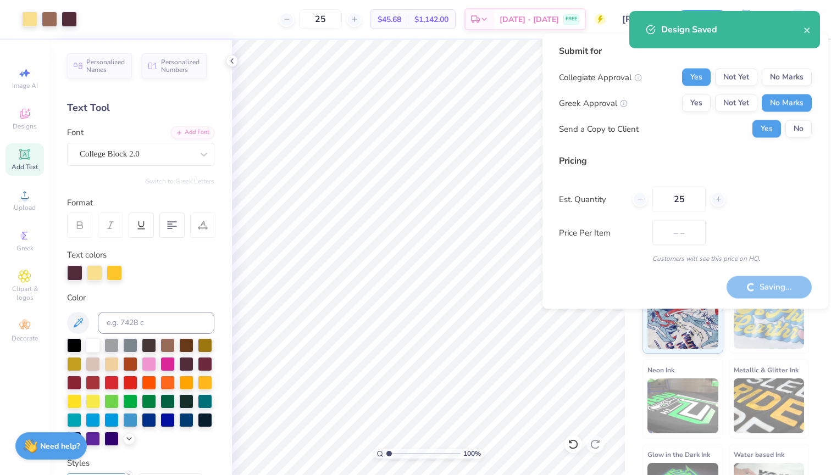
type input "$45.68"
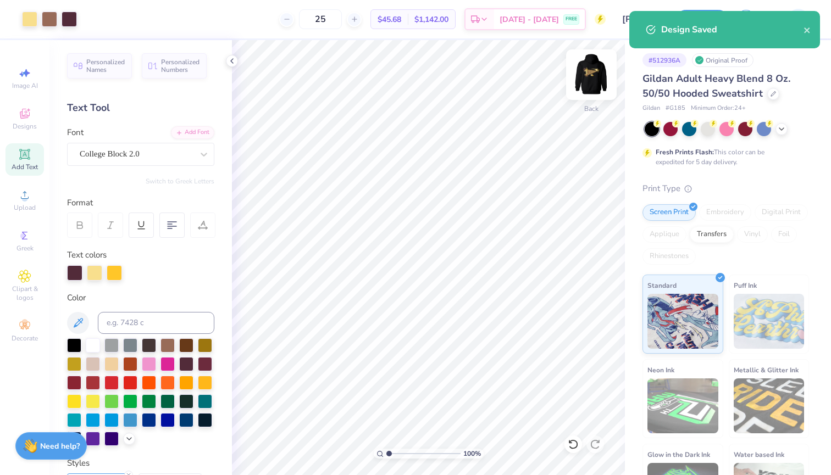
click at [588, 75] on img at bounding box center [591, 75] width 44 height 44
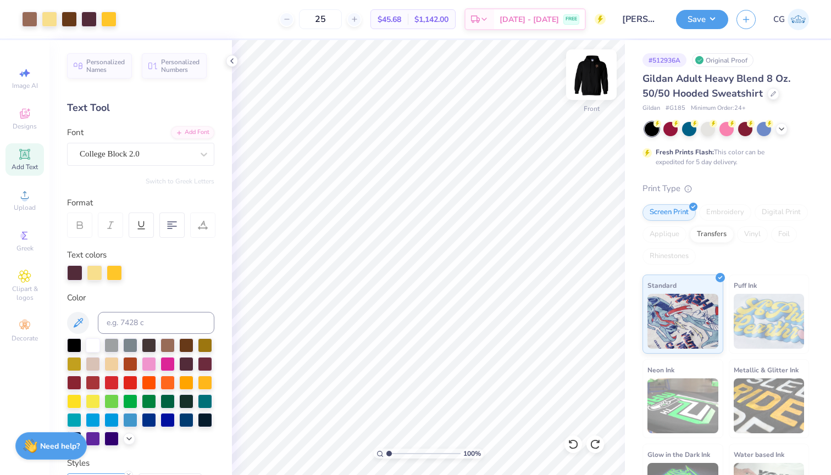
click at [594, 76] on img at bounding box center [591, 75] width 44 height 44
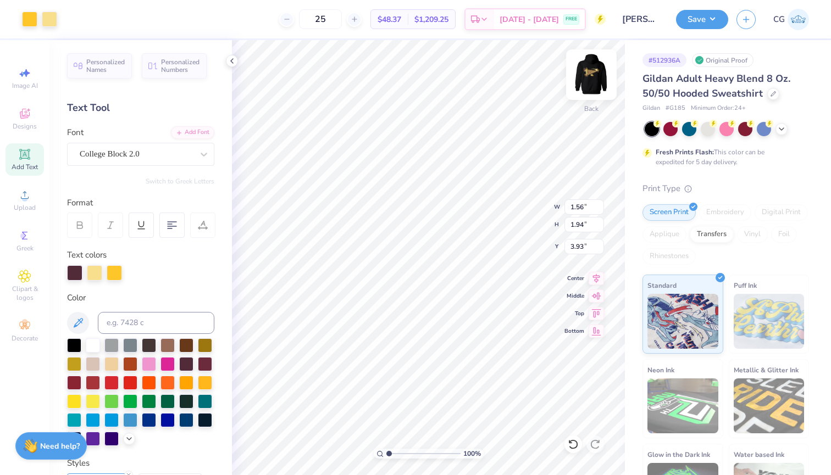
type input "1.47"
click at [589, 78] on img at bounding box center [591, 75] width 44 height 44
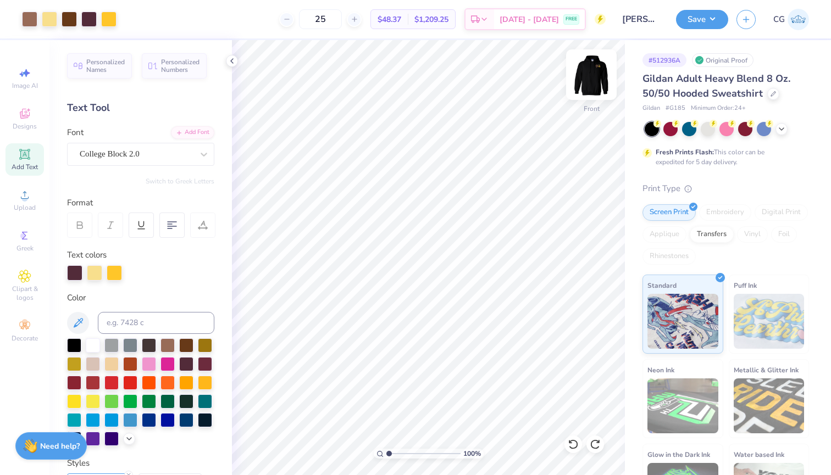
click at [589, 73] on img at bounding box center [591, 75] width 44 height 44
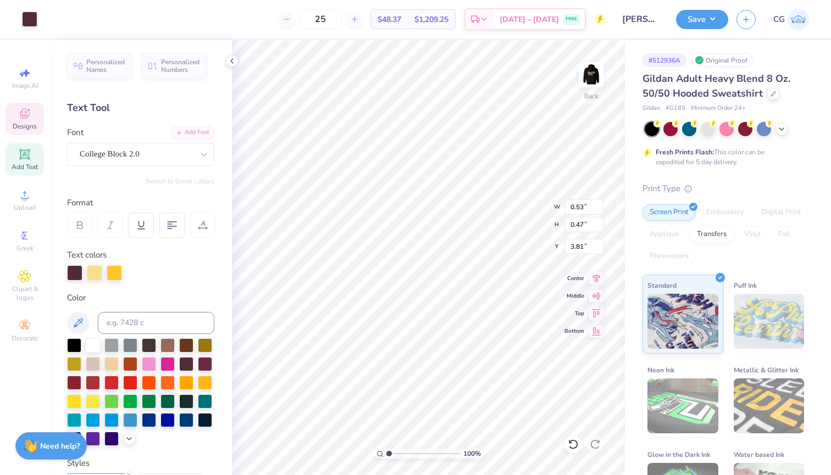
type input "0.99"
type input "3.62"
type input "2.91"
type input "1.04"
click at [27, 165] on span "Add Text" at bounding box center [25, 167] width 26 height 9
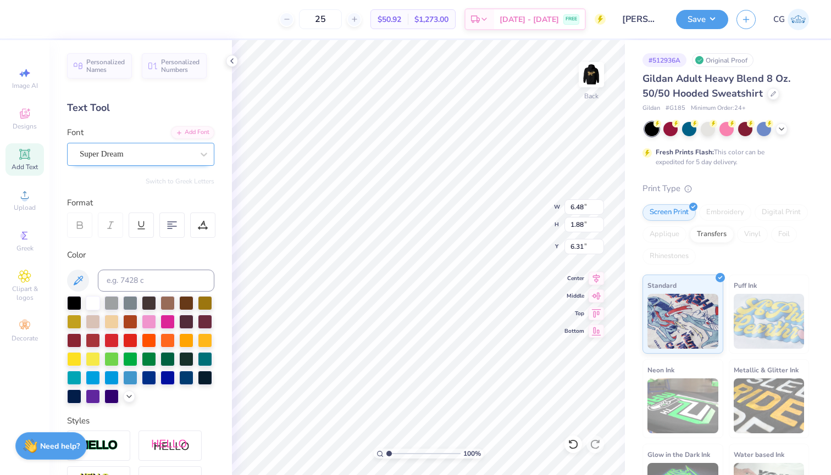
click at [110, 150] on span "Super Dream" at bounding box center [102, 154] width 44 height 13
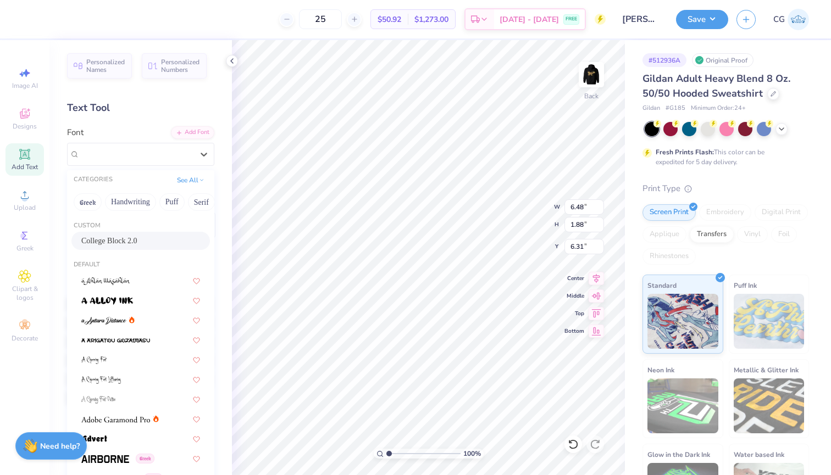
click at [125, 241] on span "College Block 2.0" at bounding box center [109, 241] width 56 height 12
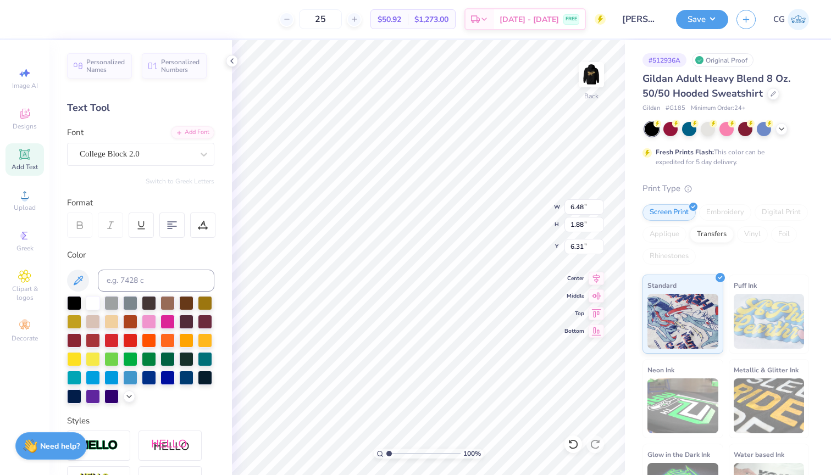
type input "5.90"
type input "2.36"
type input "6.07"
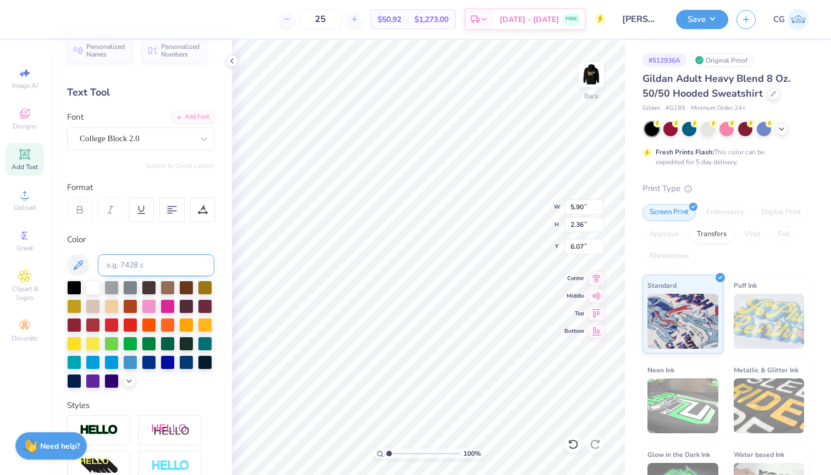
scroll to position [16, 0]
click at [165, 208] on div at bounding box center [171, 209] width 25 height 25
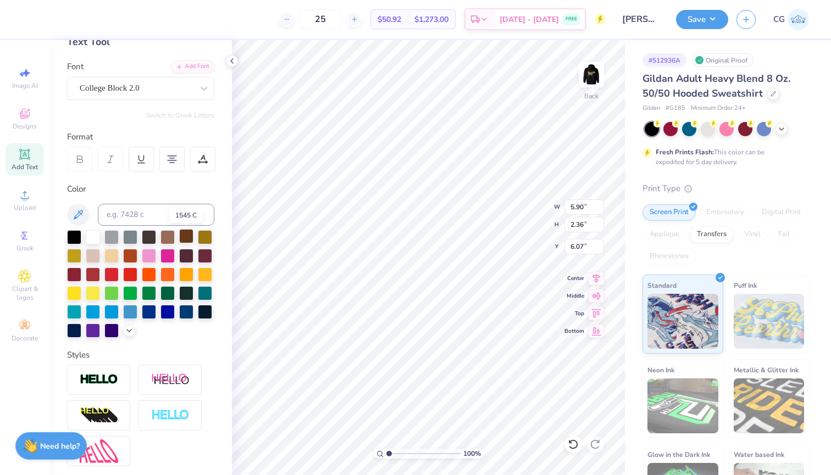
click at [182, 239] on div at bounding box center [186, 236] width 14 height 14
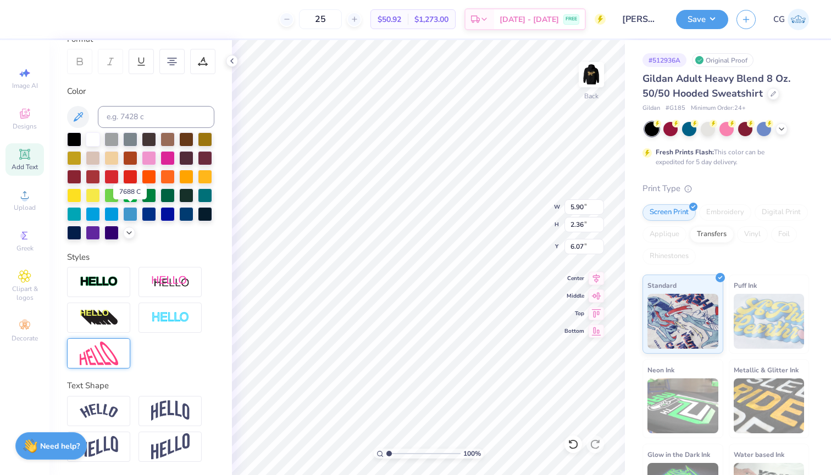
scroll to position [164, 0]
click at [110, 287] on img at bounding box center [99, 282] width 38 height 13
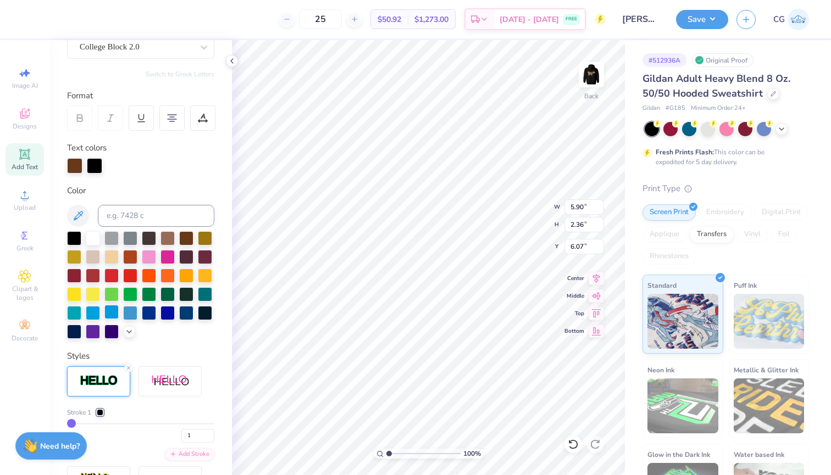
scroll to position [114, 0]
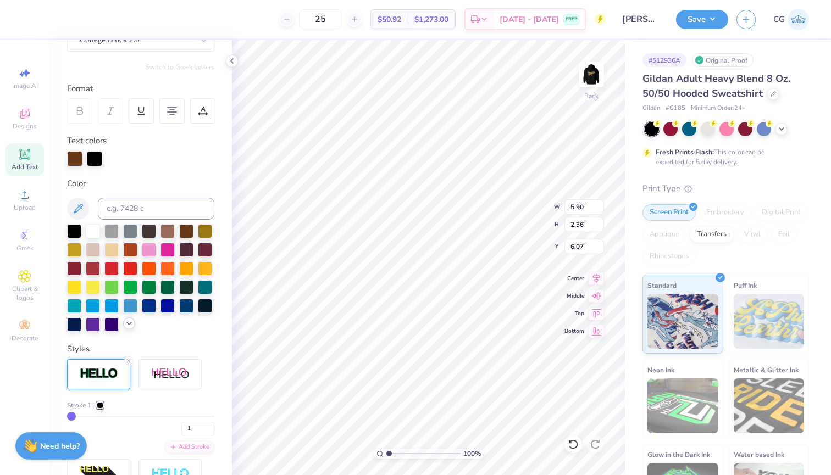
click at [127, 328] on icon at bounding box center [129, 323] width 9 height 9
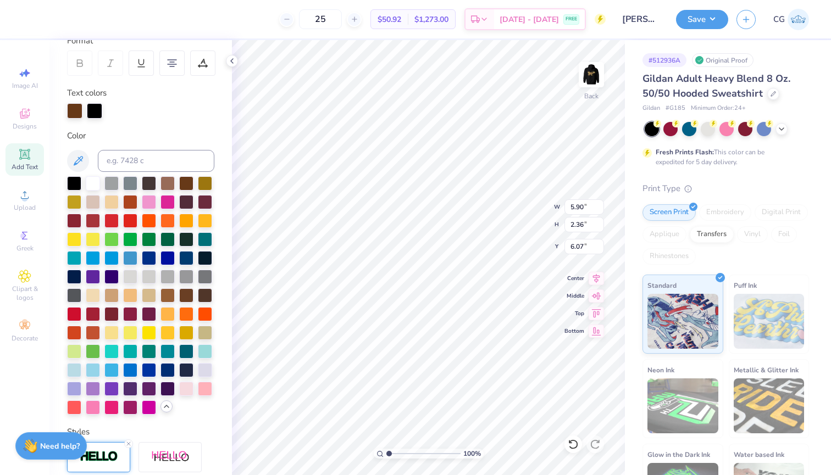
scroll to position [170, 0]
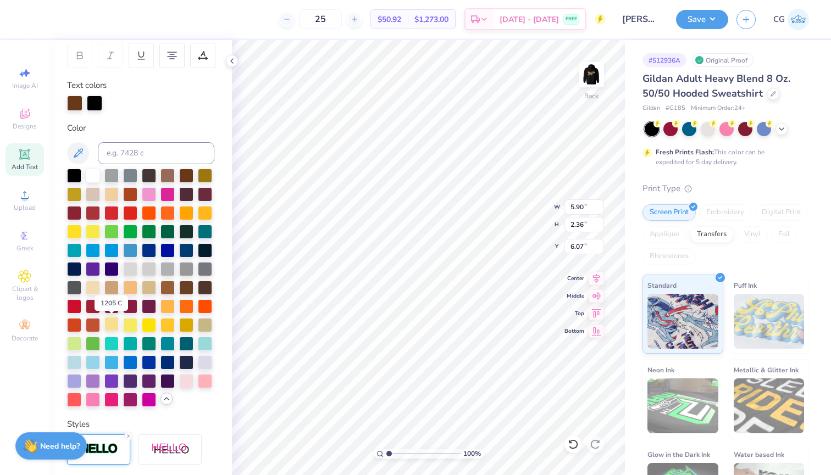
click at [116, 328] on div at bounding box center [111, 324] width 14 height 14
type textarea "Rowan Dance"
click at [109, 98] on div at bounding box center [114, 103] width 15 height 15
click at [113, 103] on div at bounding box center [114, 103] width 15 height 15
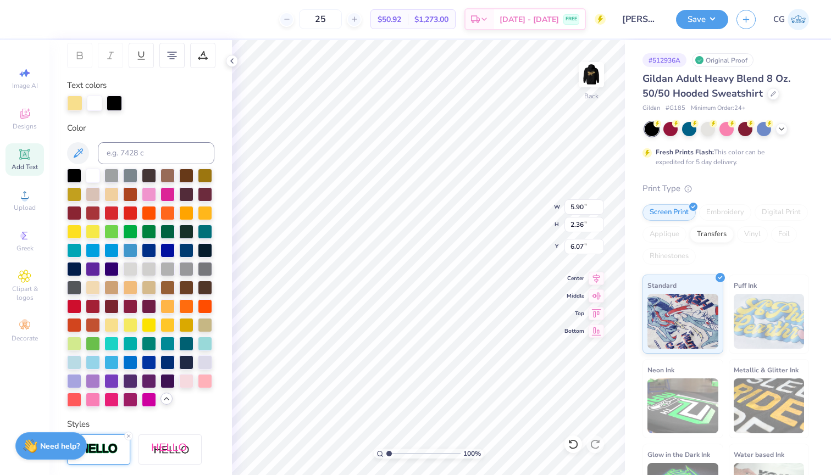
click at [97, 104] on div at bounding box center [94, 103] width 15 height 15
click at [69, 103] on div at bounding box center [74, 103] width 15 height 15
click at [107, 104] on div at bounding box center [114, 103] width 15 height 15
click at [95, 103] on div at bounding box center [94, 103] width 15 height 15
click at [112, 321] on div at bounding box center [111, 324] width 14 height 14
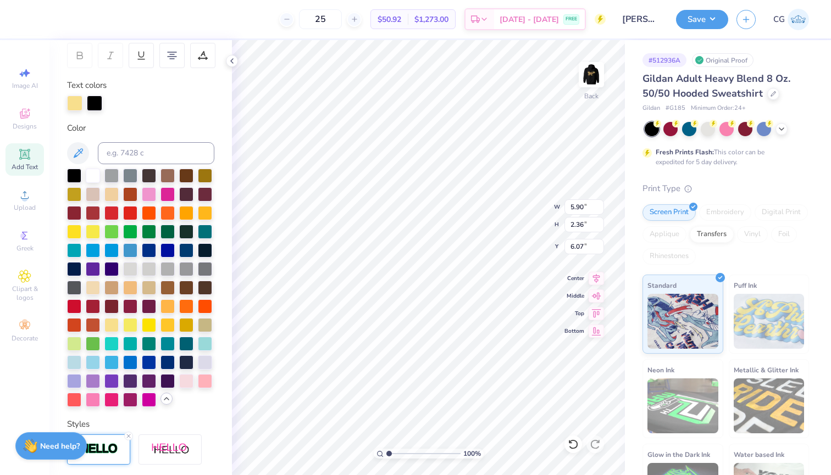
click at [75, 98] on div at bounding box center [74, 103] width 15 height 15
click at [184, 179] on div at bounding box center [186, 175] width 14 height 14
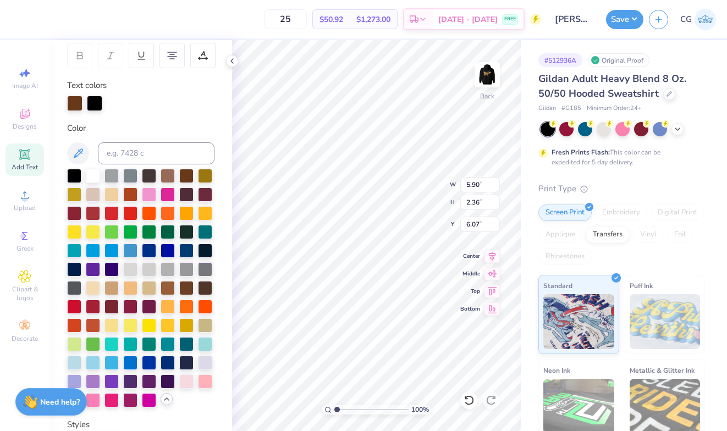
click at [75, 103] on div at bounding box center [74, 103] width 15 height 15
click at [93, 101] on div at bounding box center [94, 103] width 15 height 15
click at [130, 164] on input at bounding box center [156, 153] width 117 height 22
type input "1205c"
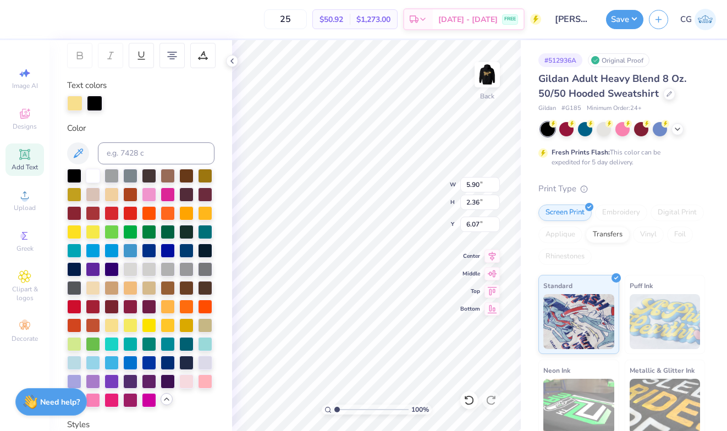
click at [94, 98] on div at bounding box center [94, 103] width 15 height 15
click at [92, 103] on div at bounding box center [94, 103] width 15 height 15
click at [71, 104] on div at bounding box center [74, 103] width 15 height 15
click at [118, 149] on input at bounding box center [156, 153] width 117 height 22
type input "1545c"
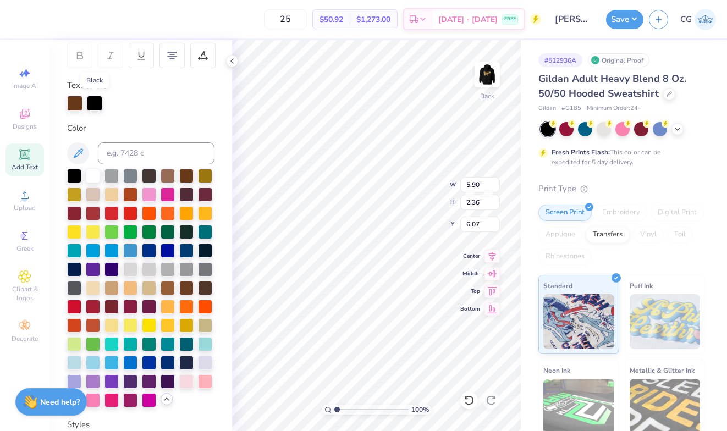
click at [96, 105] on div at bounding box center [94, 103] width 15 height 15
click at [97, 106] on div at bounding box center [94, 103] width 15 height 15
click at [128, 156] on input at bounding box center [156, 153] width 117 height 22
type input "1205c"
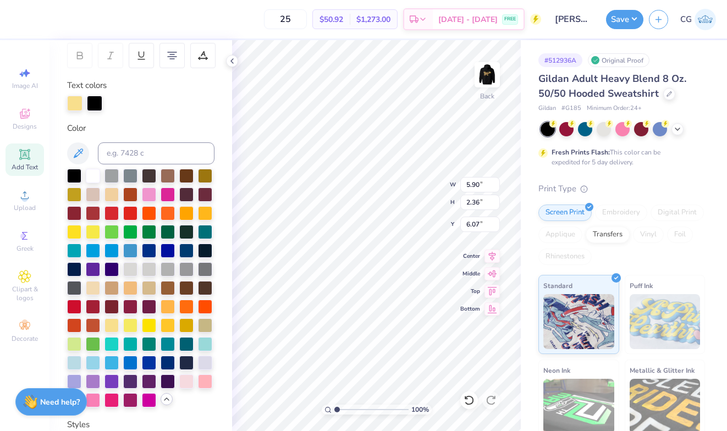
click at [91, 107] on div at bounding box center [94, 103] width 15 height 15
click at [158, 108] on div at bounding box center [140, 103] width 147 height 15
click at [81, 104] on div at bounding box center [74, 102] width 15 height 15
click at [92, 106] on div at bounding box center [94, 102] width 15 height 15
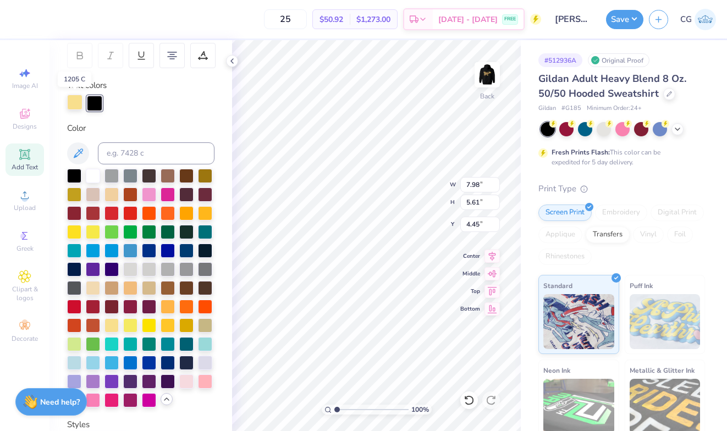
click at [76, 106] on div at bounding box center [74, 102] width 15 height 15
click at [118, 158] on input at bounding box center [156, 153] width 117 height 22
type input "1545"
click at [114, 116] on div "Personalized Names Personalized Numbers Text Tool Add Font Font College Block 2…" at bounding box center [140, 235] width 182 height 391
click at [93, 100] on div at bounding box center [94, 102] width 15 height 15
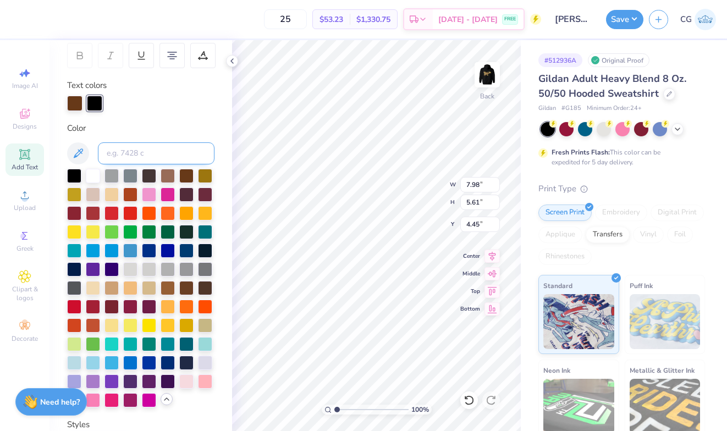
click at [132, 157] on input at bounding box center [156, 153] width 117 height 22
type input "1205"
click at [169, 118] on div "Personalized Names Personalized Numbers Text Tool Add Font Font College Block 2…" at bounding box center [140, 235] width 182 height 391
type input "3.22"
type input "2.26"
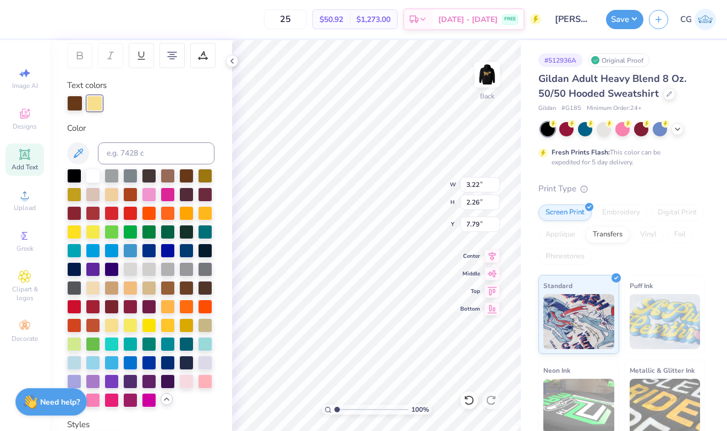
type input "3.95"
click at [69, 99] on div at bounding box center [74, 102] width 15 height 15
click at [120, 153] on input at bounding box center [156, 153] width 117 height 22
type input "7645"
type input "3.44"
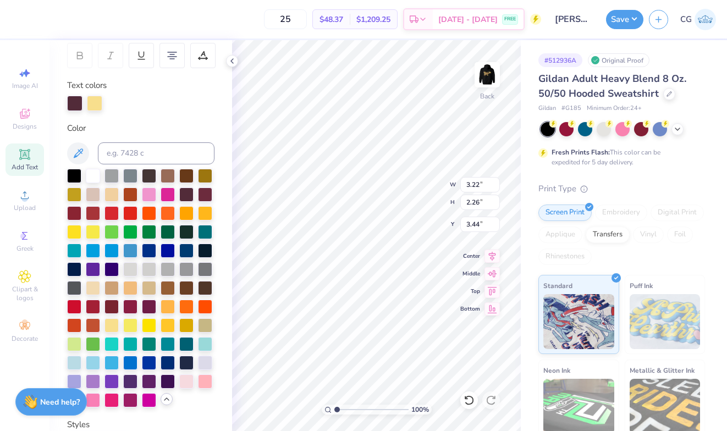
type input "4.99"
type input "3.43"
type input "2.66"
type input "1.01"
type input "3.99"
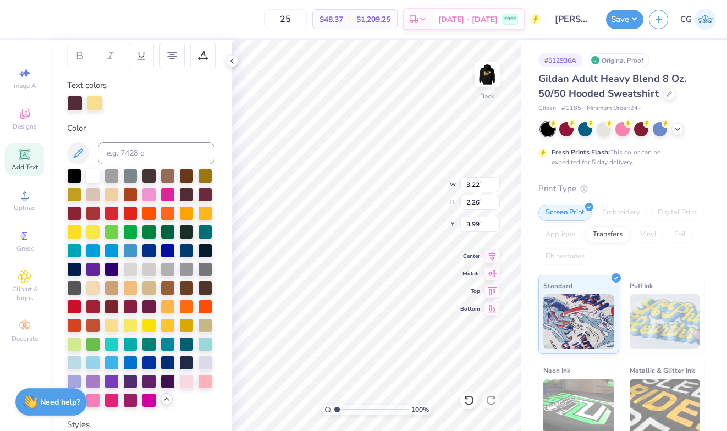
type input "3.95"
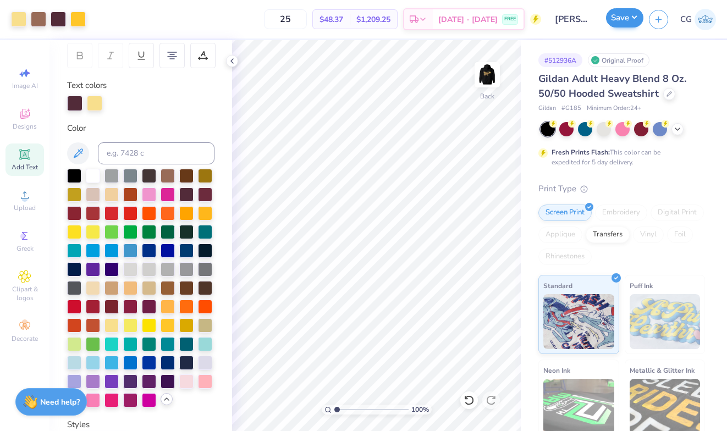
click at [616, 21] on button "Save" at bounding box center [624, 17] width 37 height 19
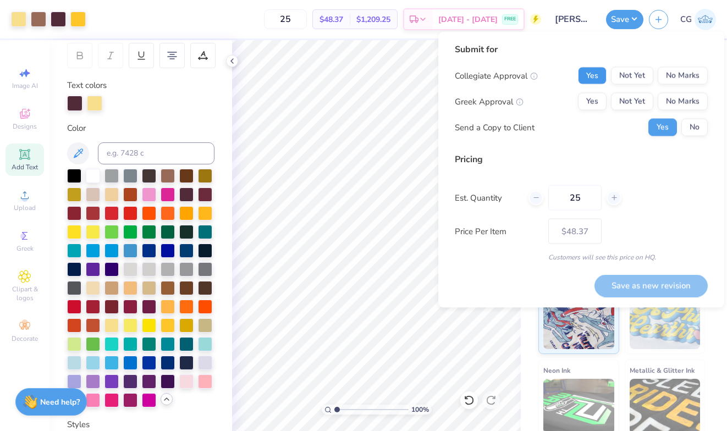
click at [589, 78] on button "Yes" at bounding box center [592, 76] width 29 height 18
click at [640, 98] on button "No Marks" at bounding box center [682, 102] width 50 height 18
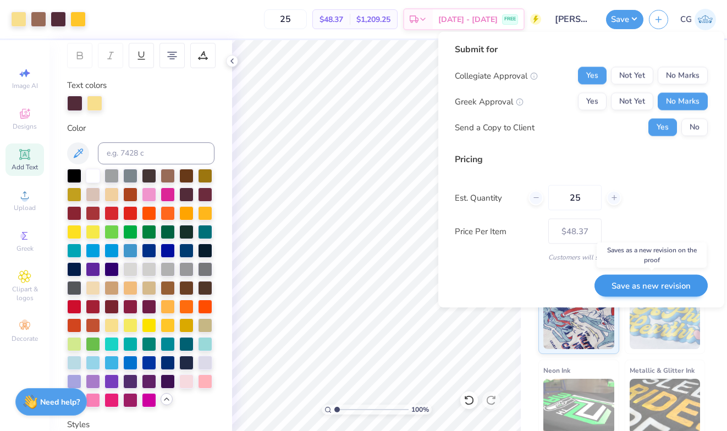
click at [639, 285] on button "Save as new revision" at bounding box center [650, 285] width 113 height 23
type input "$48.37"
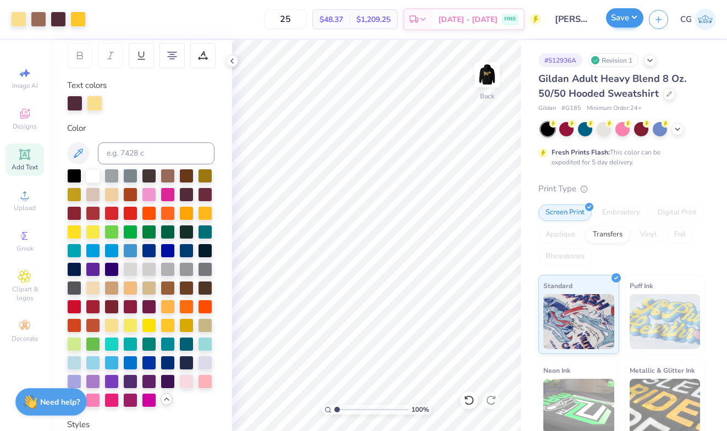
click at [632, 21] on button "Save" at bounding box center [624, 17] width 37 height 19
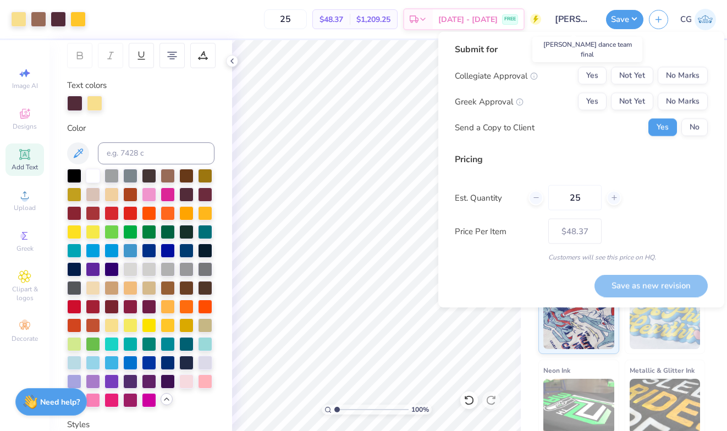
click at [585, 9] on input "rowan dance team final" at bounding box center [573, 19] width 54 height 22
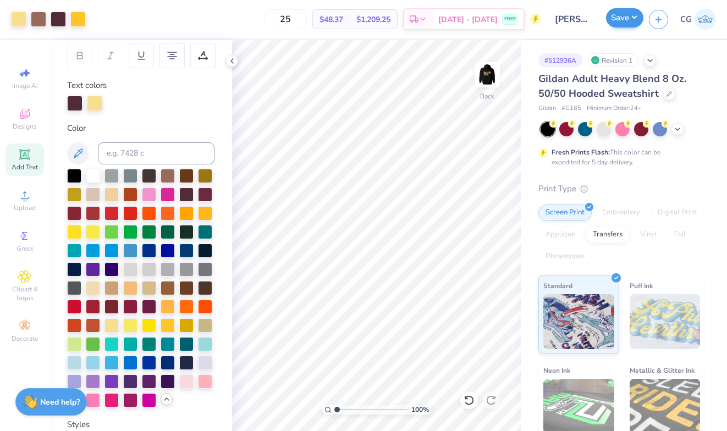
click at [619, 23] on button "Save" at bounding box center [624, 17] width 37 height 19
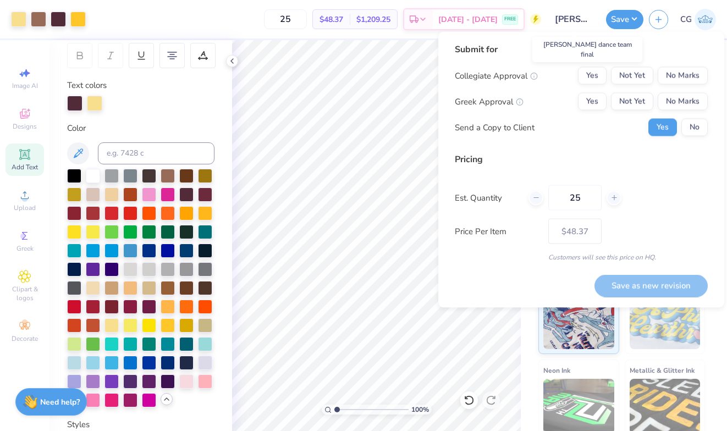
click at [580, 18] on input "rowan dance team final" at bounding box center [573, 19] width 54 height 22
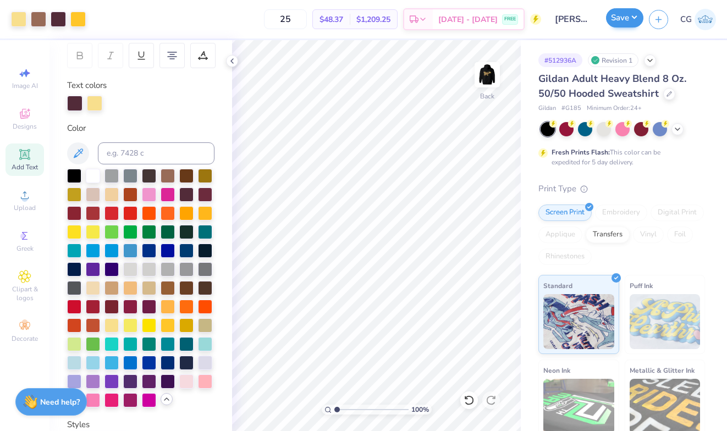
click at [618, 23] on button "Save" at bounding box center [624, 17] width 37 height 19
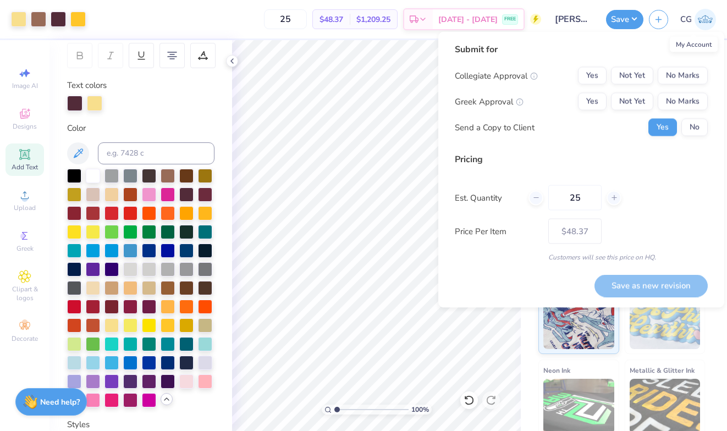
click at [640, 11] on link "CG" at bounding box center [698, 19] width 36 height 21
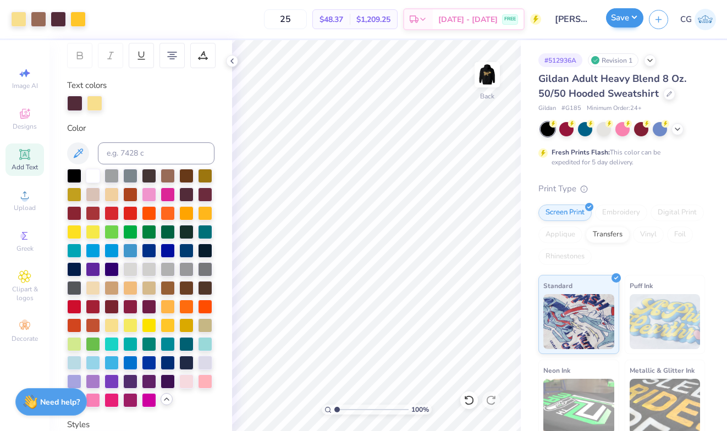
click at [635, 23] on button "Save" at bounding box center [624, 17] width 37 height 19
click at [229, 62] on icon at bounding box center [232, 61] width 9 height 9
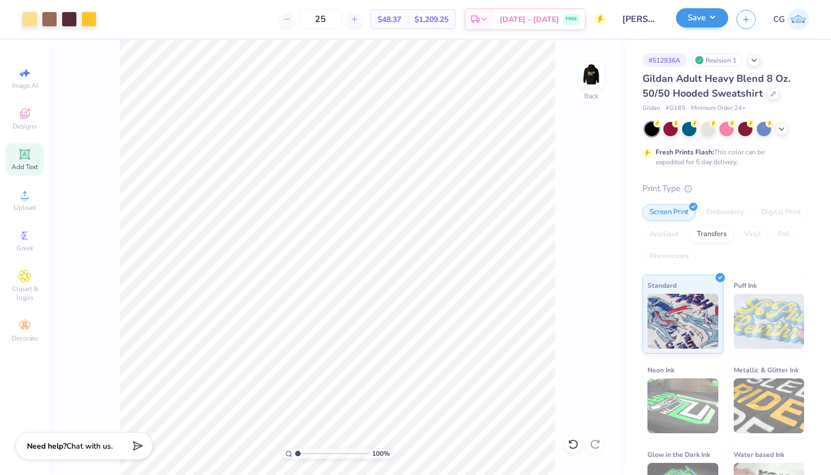
click at [640, 19] on button "Save" at bounding box center [702, 17] width 52 height 19
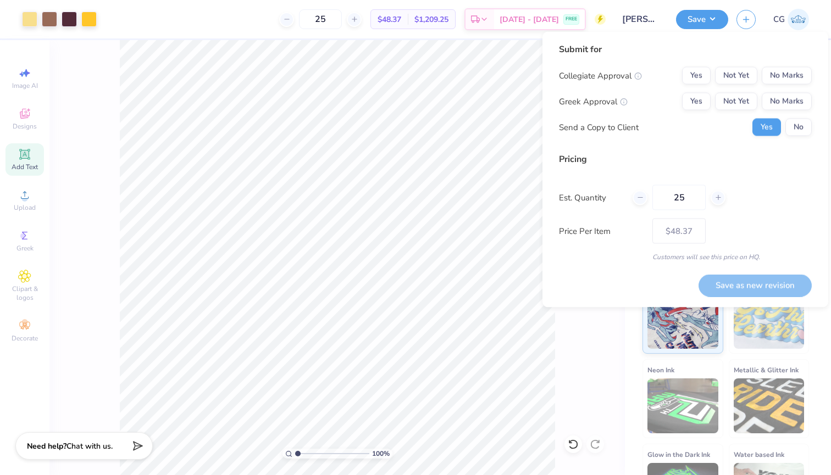
click at [602, 369] on div "100 % Back" at bounding box center [336, 257] width 575 height 435
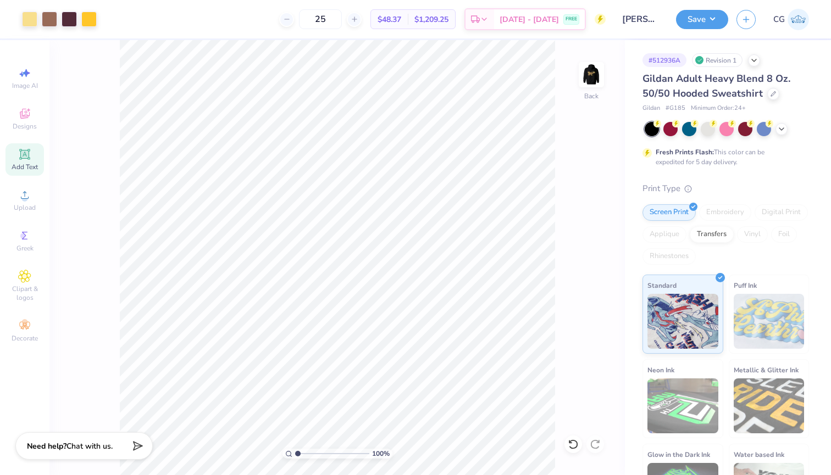
scroll to position [13, 0]
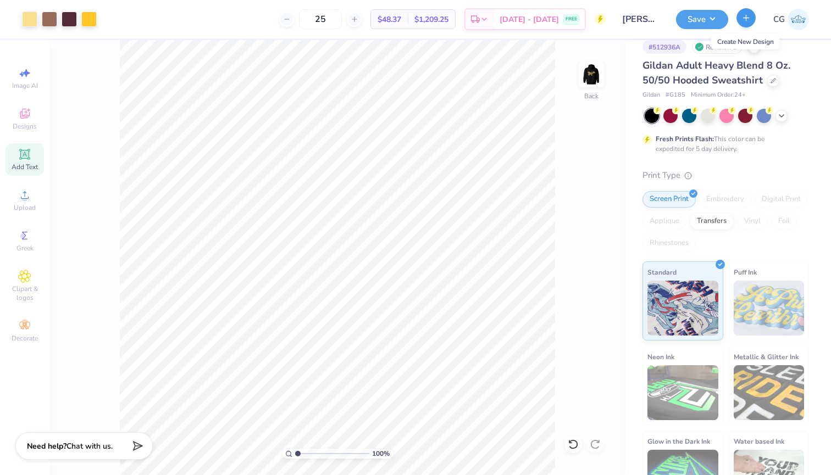
click at [640, 21] on icon "button" at bounding box center [745, 17] width 9 height 9
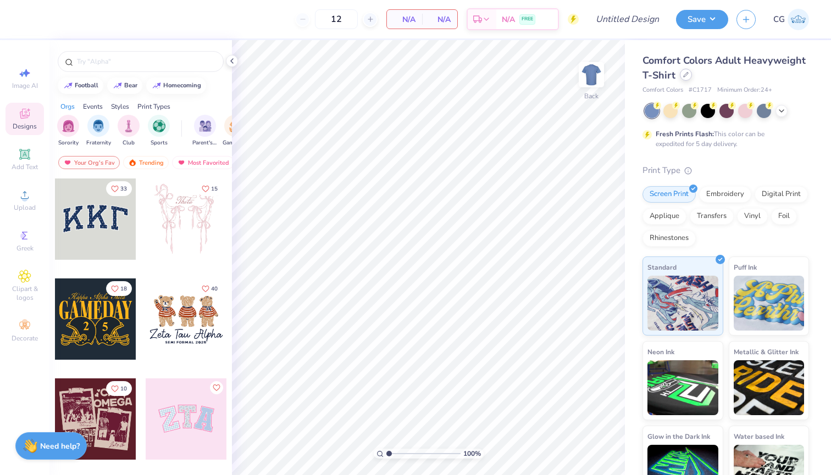
click at [684, 77] on icon at bounding box center [685, 74] width 5 height 5
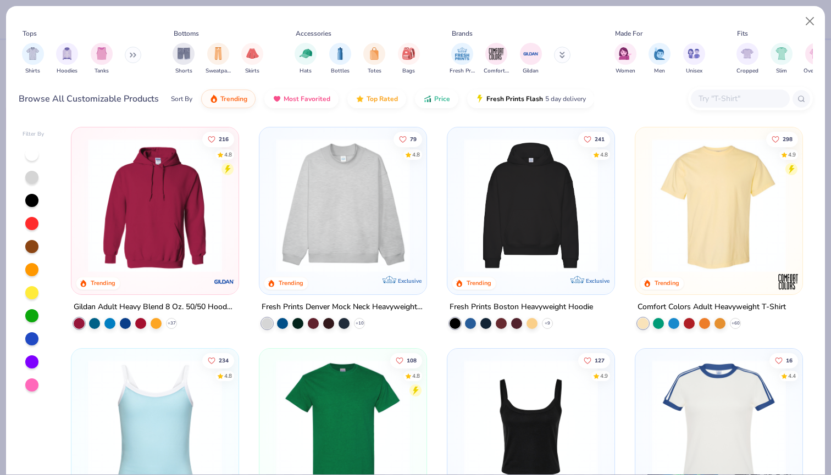
click at [173, 277] on div at bounding box center [155, 208] width 156 height 151
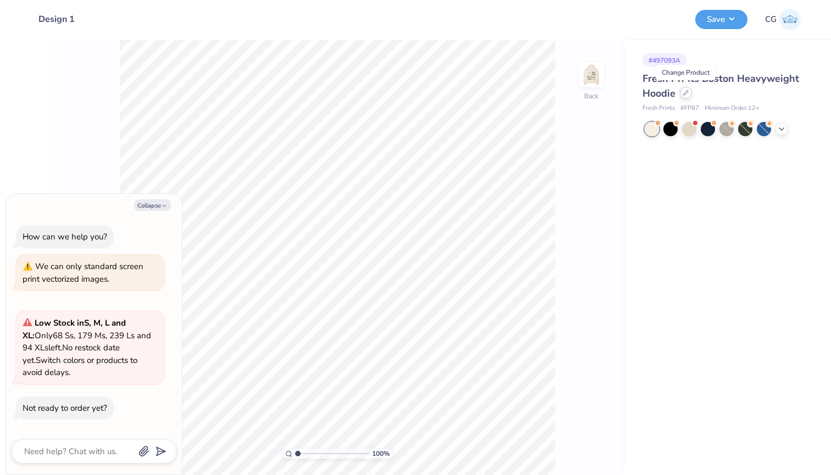
click at [687, 95] on icon at bounding box center [685, 92] width 5 height 5
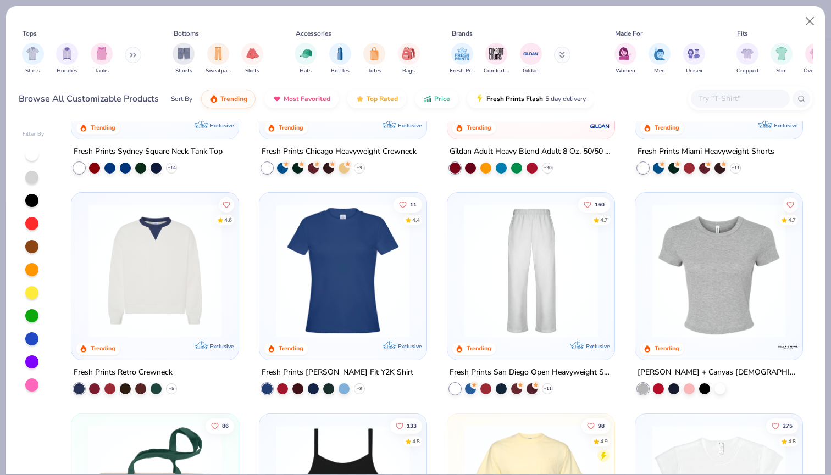
scroll to position [611, 0]
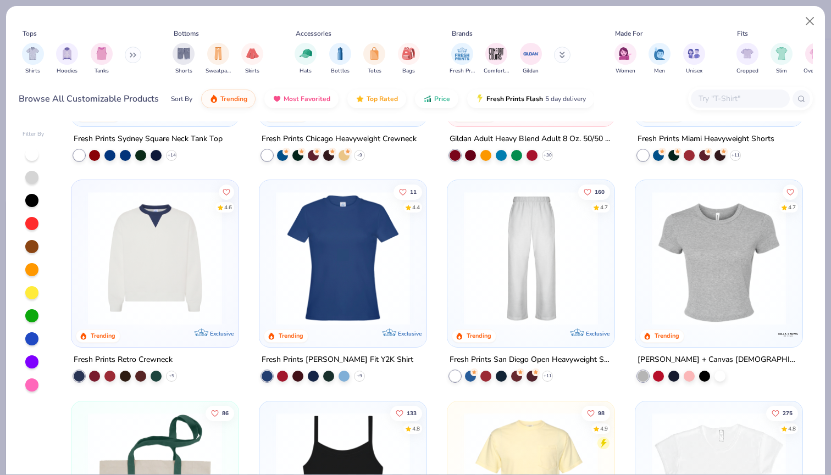
click at [484, 269] on img at bounding box center [530, 258] width 145 height 134
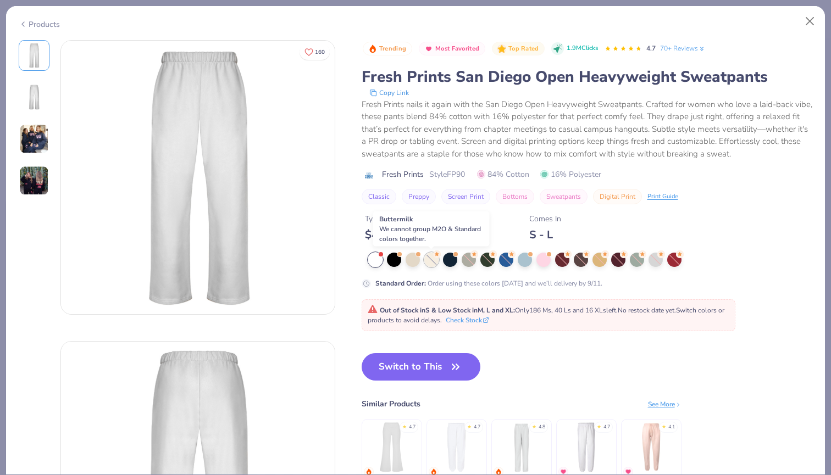
click at [428, 255] on div at bounding box center [431, 260] width 14 height 14
click at [409, 256] on div at bounding box center [413, 259] width 14 height 14
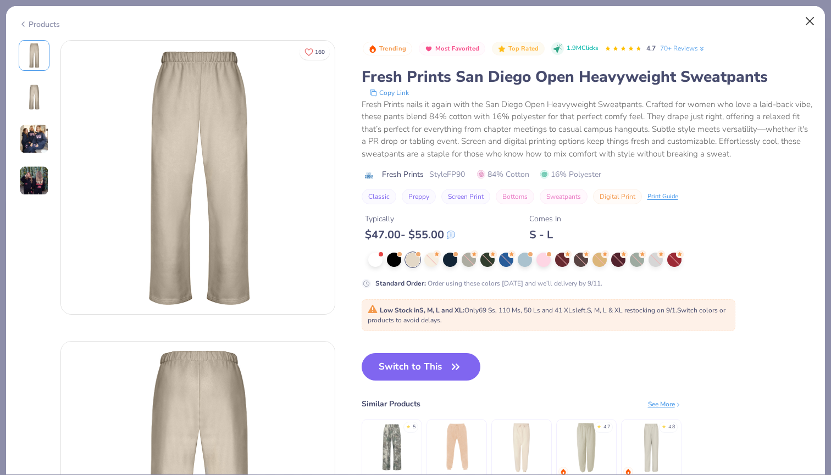
click at [812, 20] on button "Close" at bounding box center [810, 21] width 21 height 21
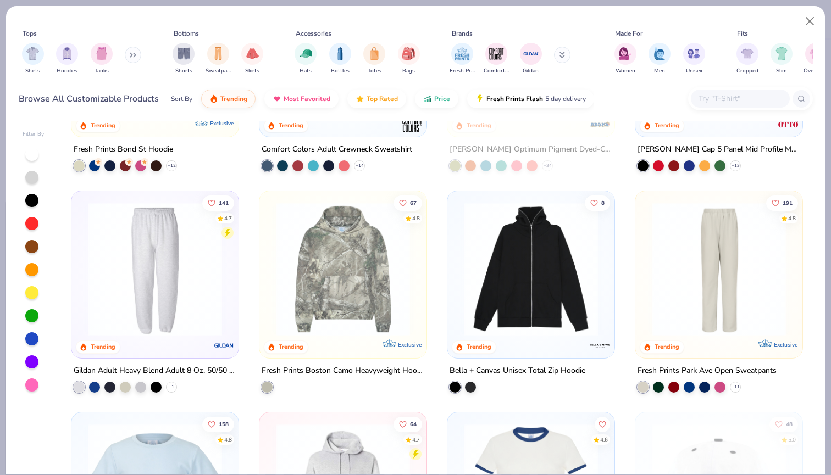
scroll to position [1745, 0]
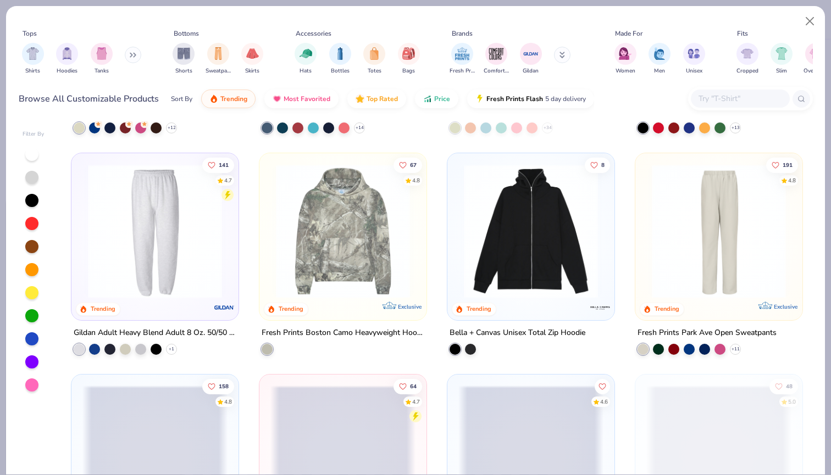
click at [682, 252] on img at bounding box center [718, 231] width 145 height 134
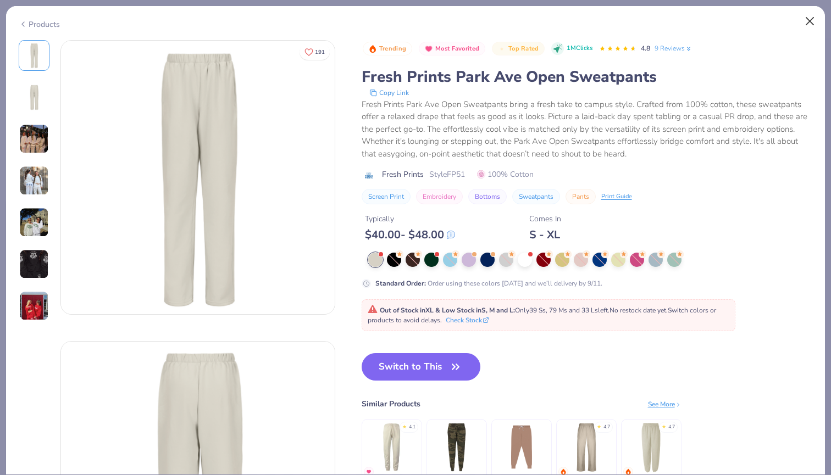
click at [806, 18] on button "Close" at bounding box center [810, 21] width 21 height 21
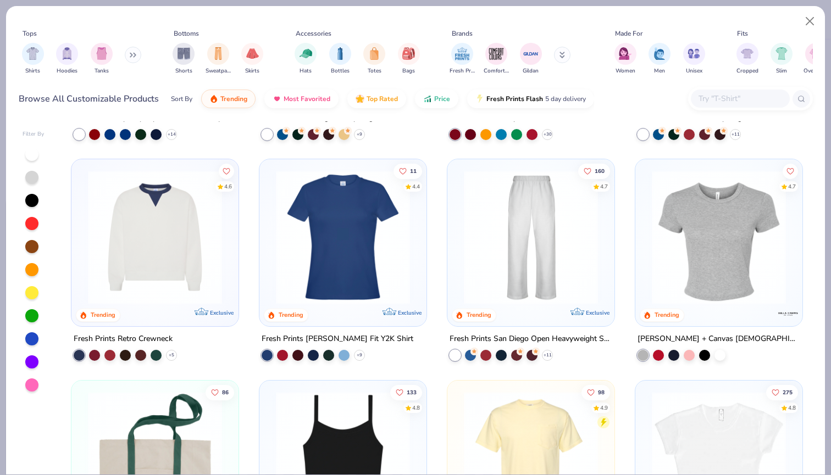
scroll to position [621, 0]
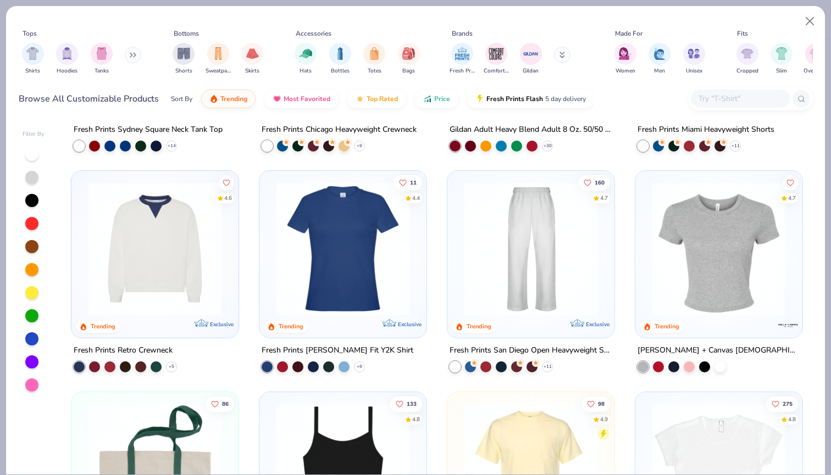
click at [543, 273] on img at bounding box center [530, 249] width 145 height 134
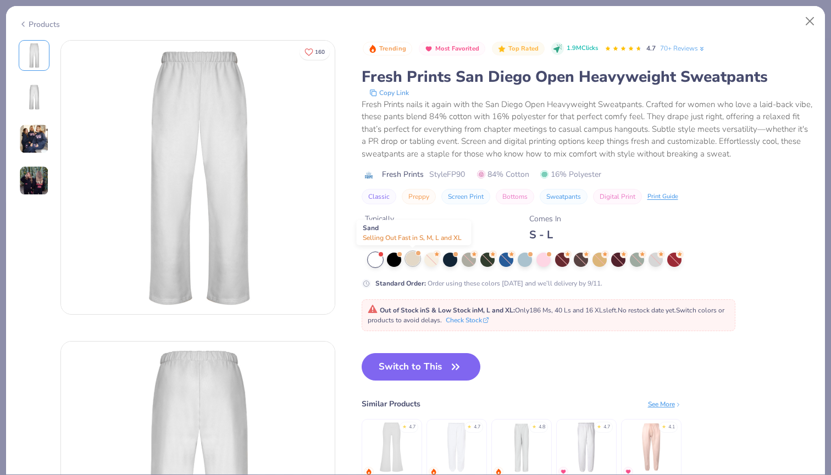
click at [413, 259] on div at bounding box center [413, 259] width 14 height 14
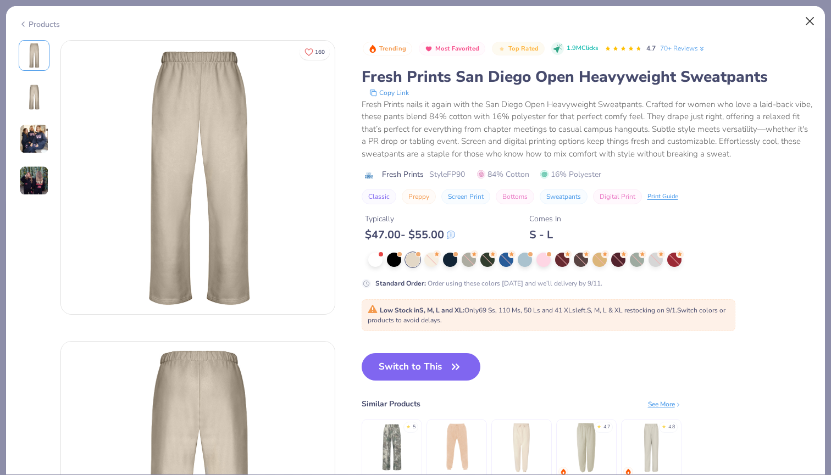
click at [805, 23] on button "Close" at bounding box center [810, 21] width 21 height 21
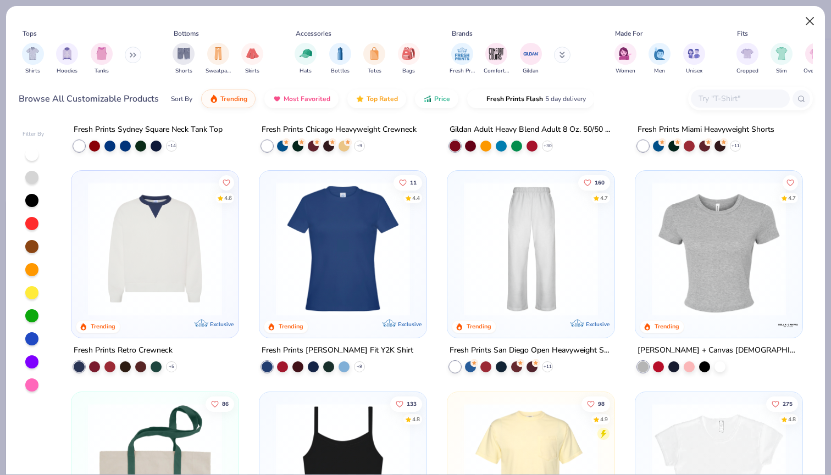
click at [807, 23] on button "Close" at bounding box center [810, 21] width 21 height 21
type textarea "x"
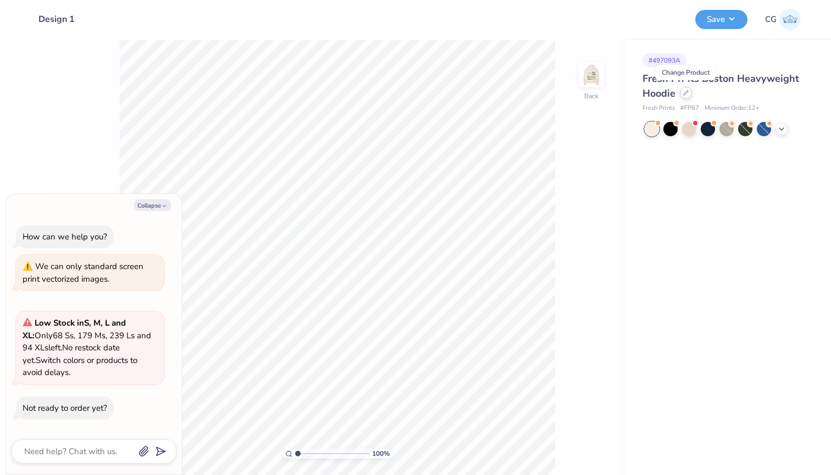
click at [688, 91] on icon at bounding box center [685, 92] width 5 height 5
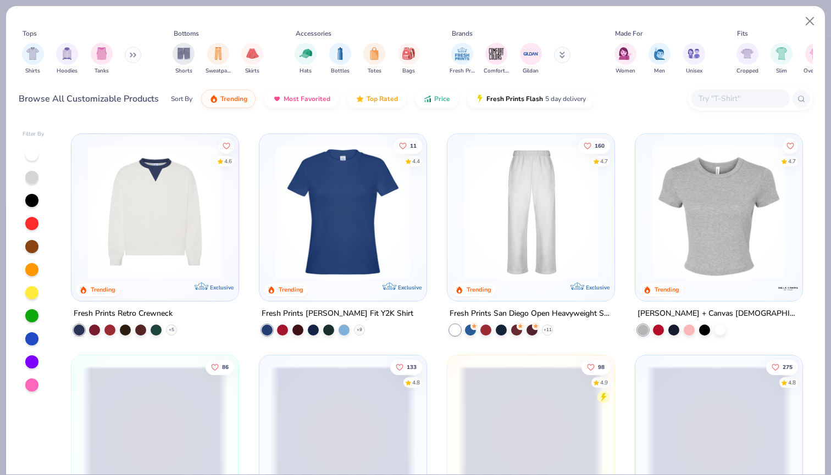
scroll to position [656, 0]
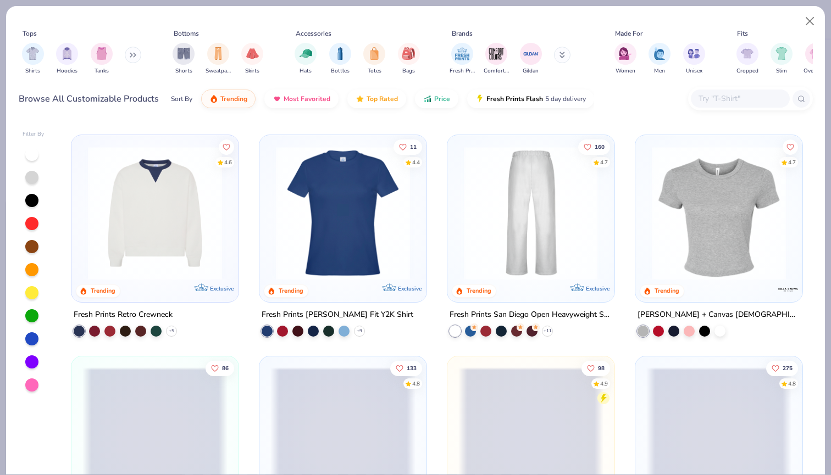
click at [494, 251] on img at bounding box center [530, 213] width 145 height 134
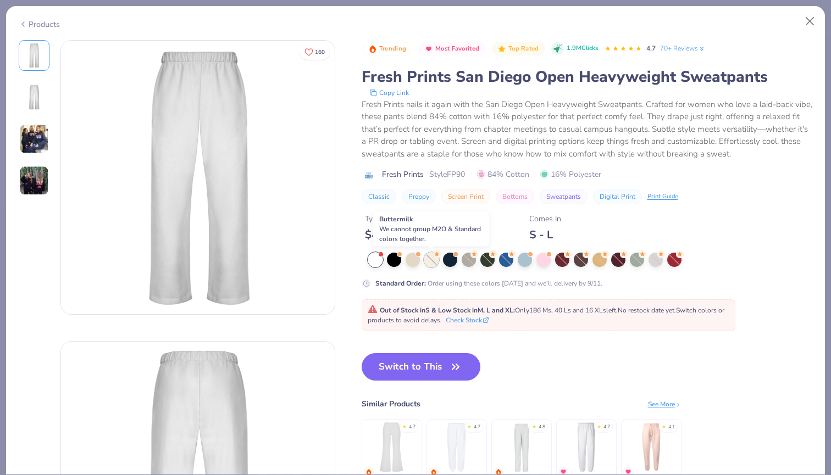
click at [434, 258] on icon at bounding box center [437, 255] width 8 height 8
click at [808, 21] on button "Close" at bounding box center [810, 21] width 21 height 21
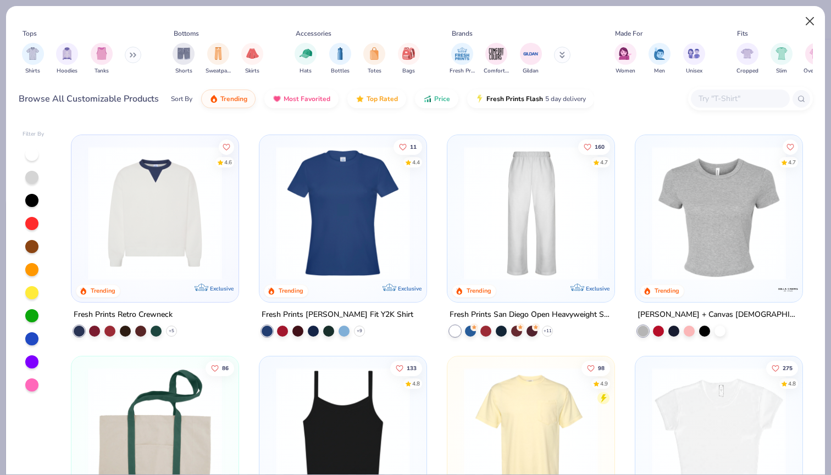
click at [808, 24] on button "Close" at bounding box center [810, 21] width 21 height 21
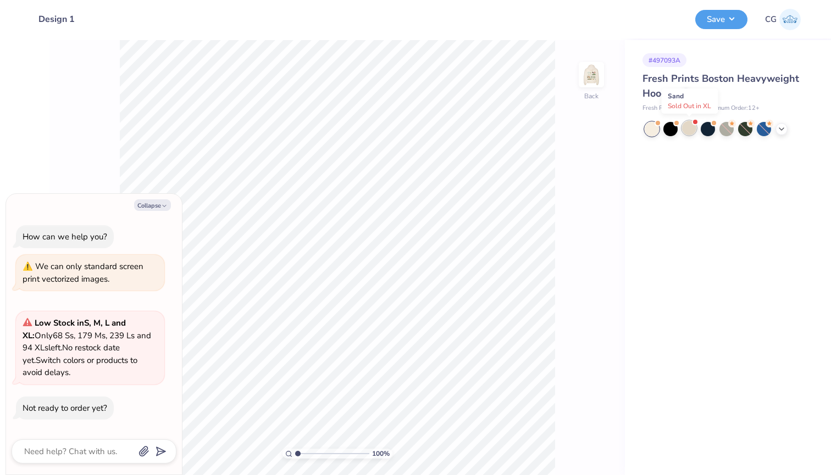
click at [684, 128] on div at bounding box center [689, 128] width 14 height 14
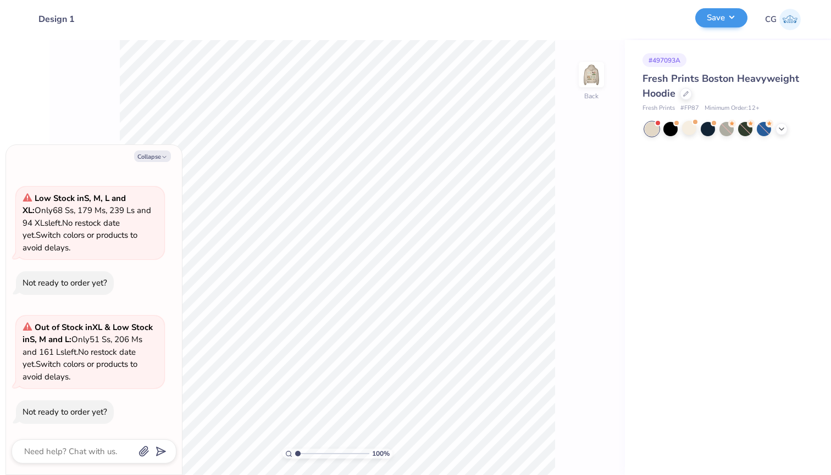
click at [723, 14] on button "Save" at bounding box center [721, 17] width 52 height 19
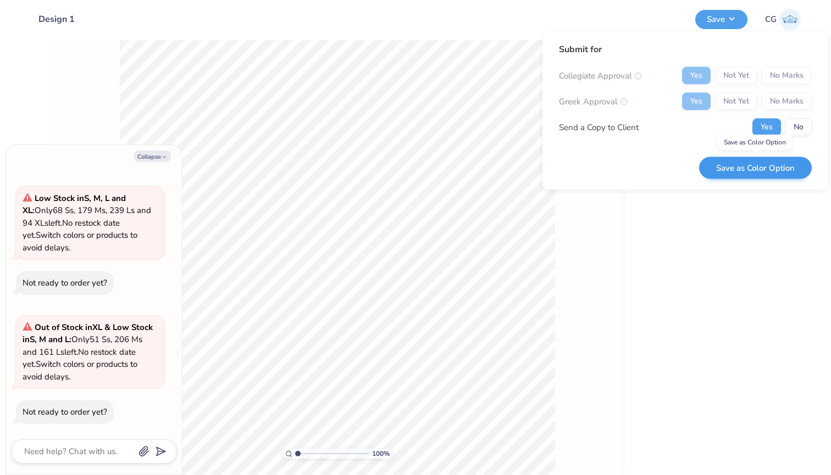
click at [737, 164] on button "Save as Color Option" at bounding box center [755, 168] width 113 height 23
type textarea "x"
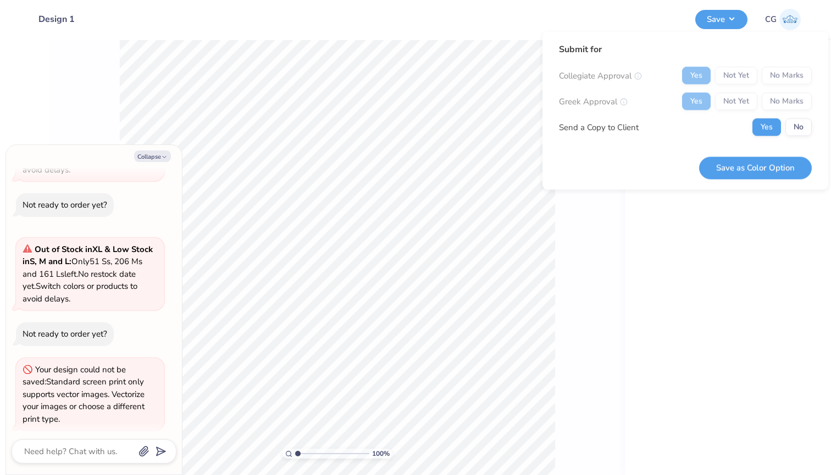
click at [718, 249] on div "# 497093A Fresh Prints Boston Heavyweight Hoodie Fresh Prints # FP87 Minimum Or…" at bounding box center [728, 257] width 206 height 435
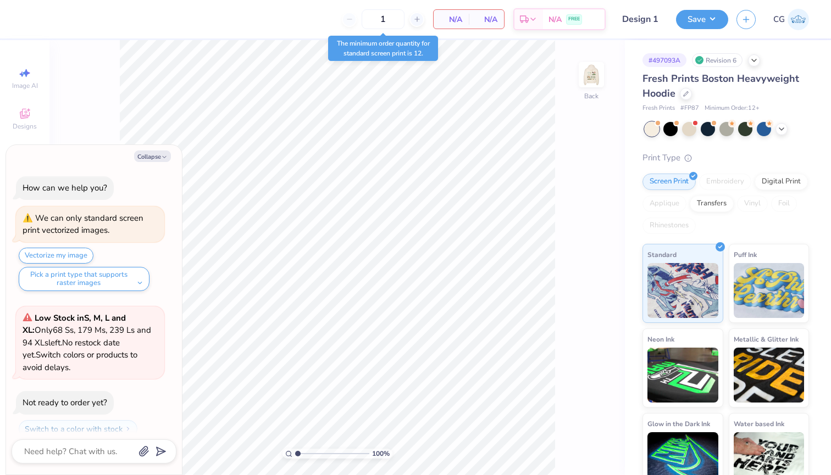
scroll to position [31, 0]
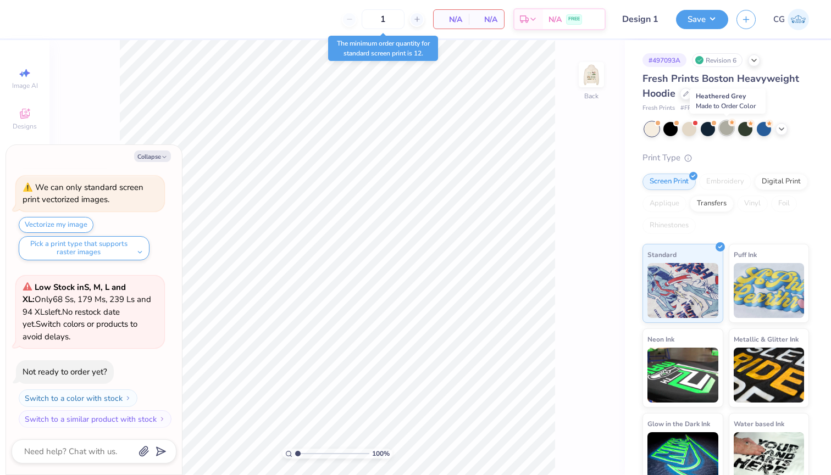
click at [722, 129] on div at bounding box center [727, 128] width 14 height 14
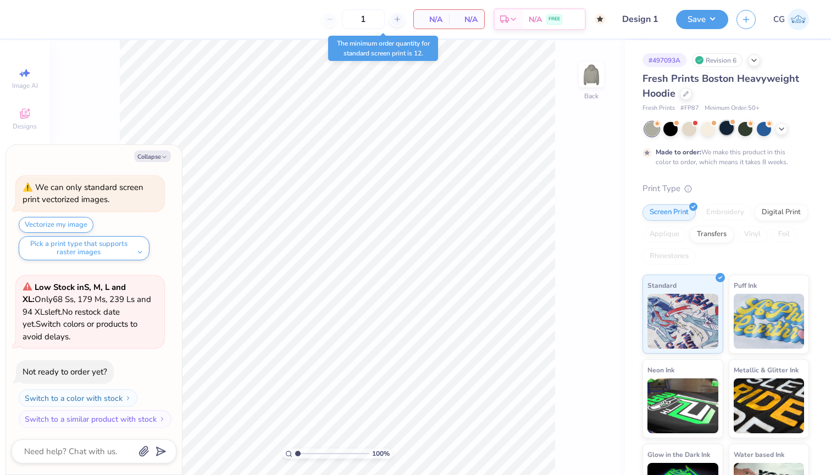
type textarea "x"
type input "50"
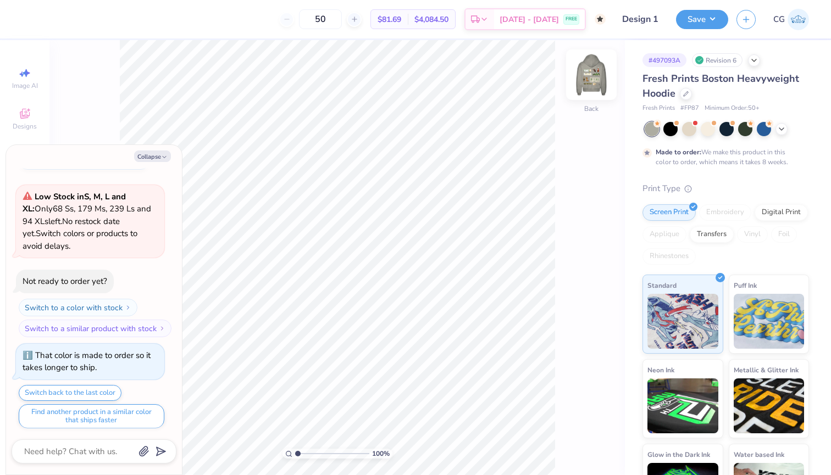
click at [589, 90] on img at bounding box center [591, 75] width 44 height 44
click at [589, 86] on img at bounding box center [591, 75] width 22 height 22
click at [781, 129] on icon at bounding box center [781, 128] width 9 height 9
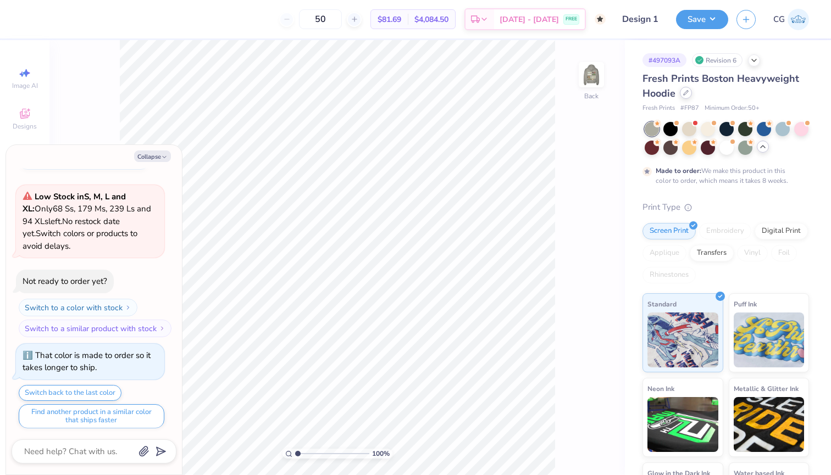
click at [682, 94] on div at bounding box center [686, 93] width 12 height 12
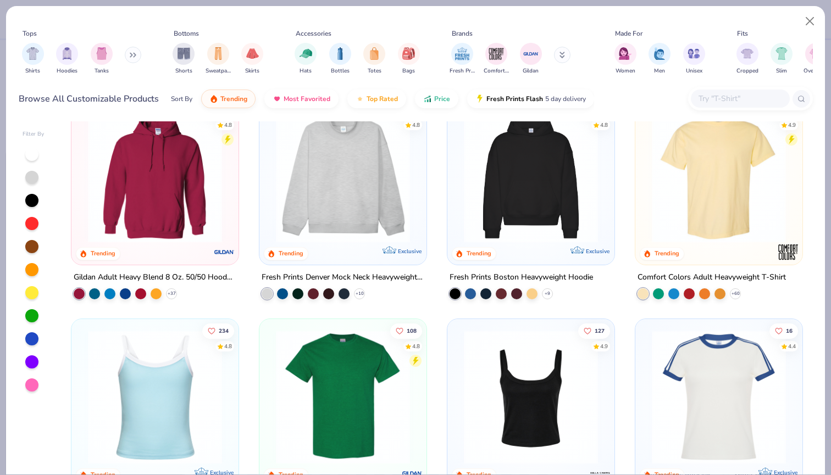
scroll to position [38, 0]
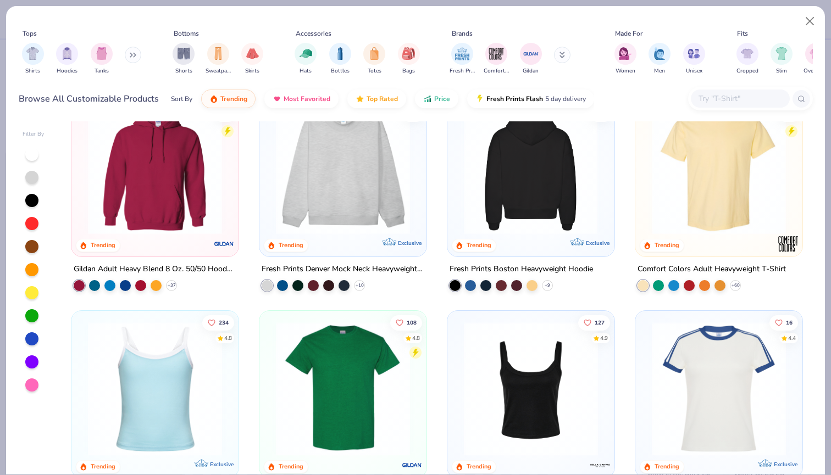
click at [165, 214] on img at bounding box center [154, 168] width 145 height 134
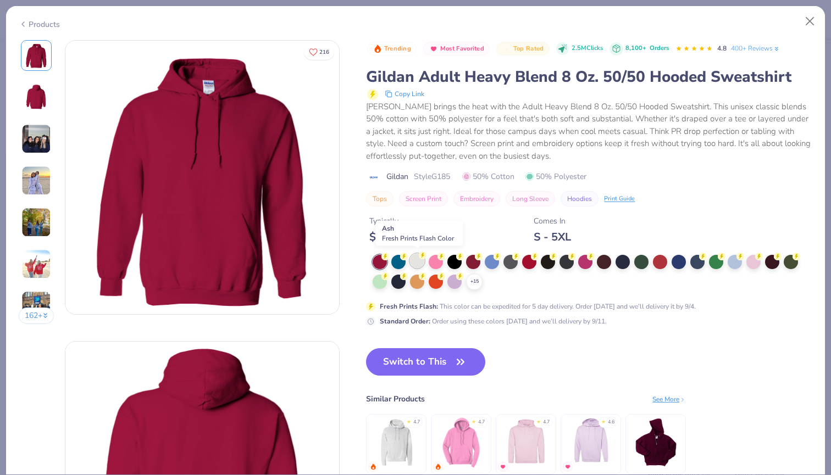
click at [416, 264] on div at bounding box center [417, 261] width 14 height 14
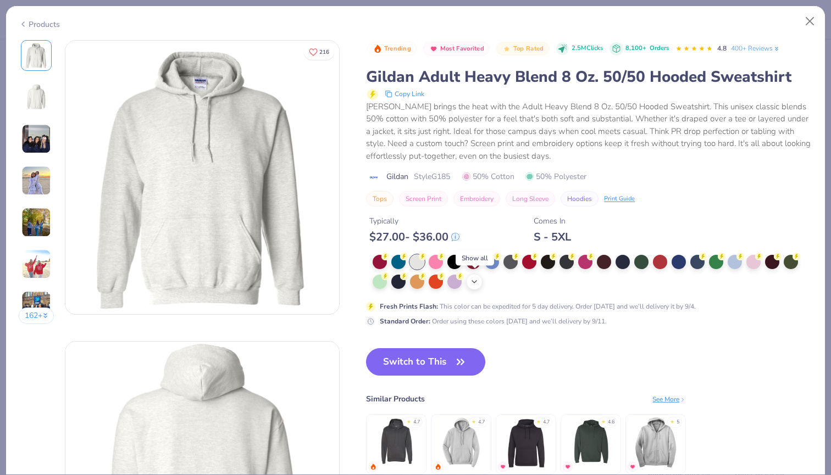
click at [472, 281] on icon at bounding box center [474, 282] width 9 height 9
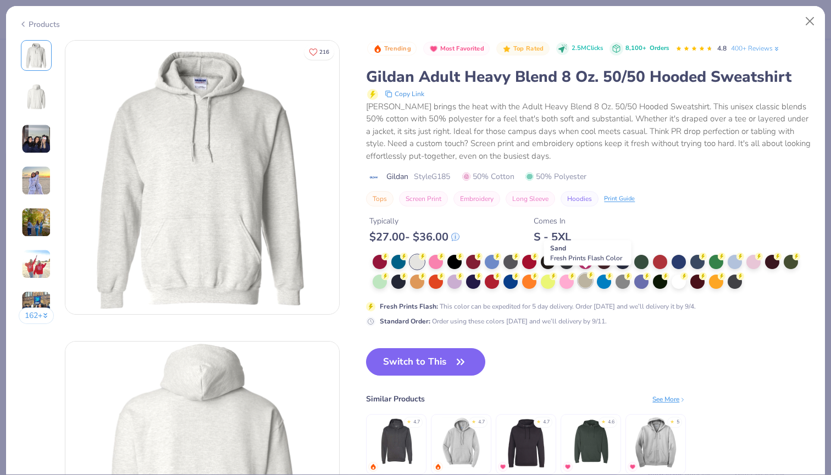
click at [588, 281] on div at bounding box center [585, 281] width 14 height 14
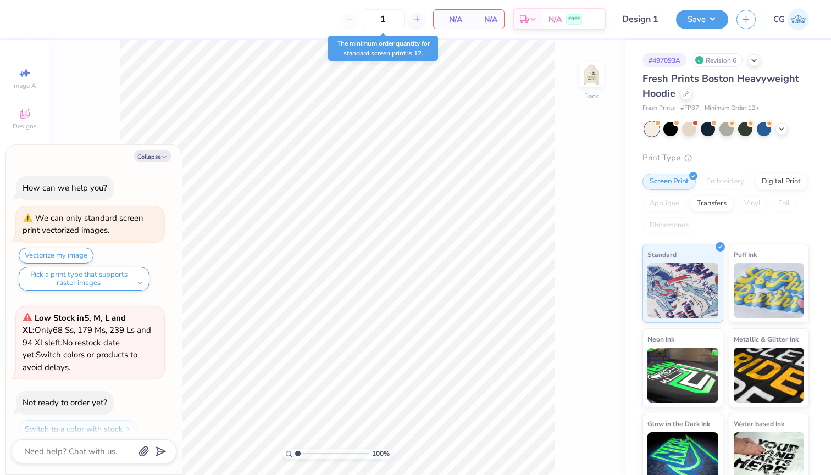
scroll to position [31, 0]
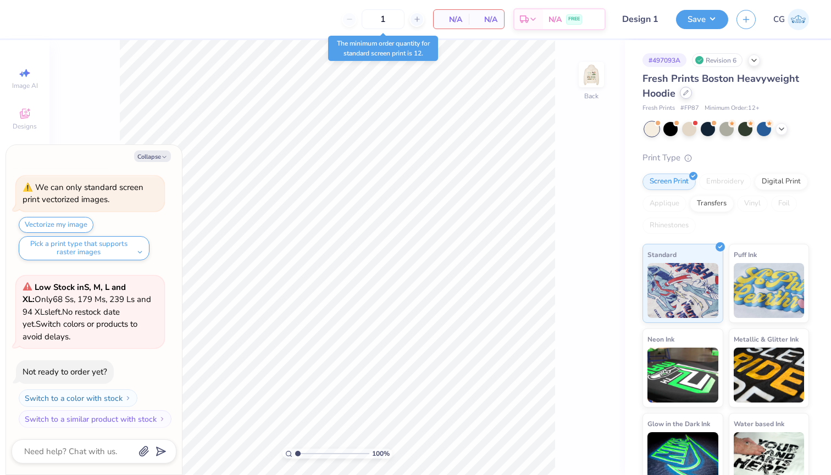
click at [683, 92] on div at bounding box center [686, 93] width 12 height 12
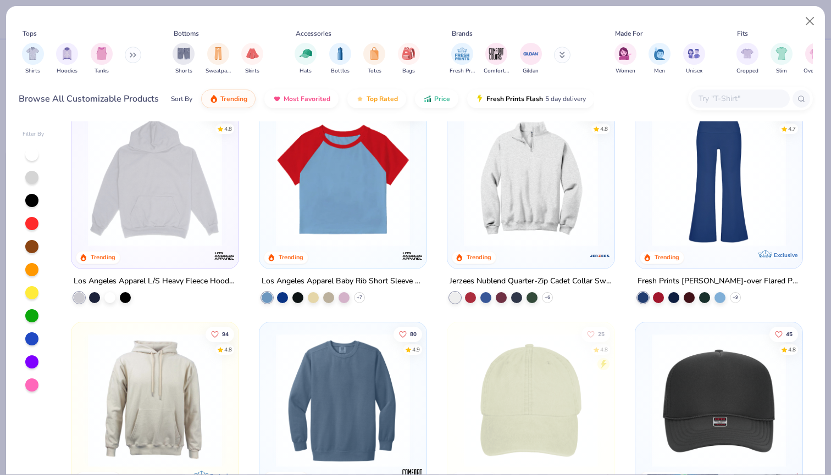
scroll to position [1357, 0]
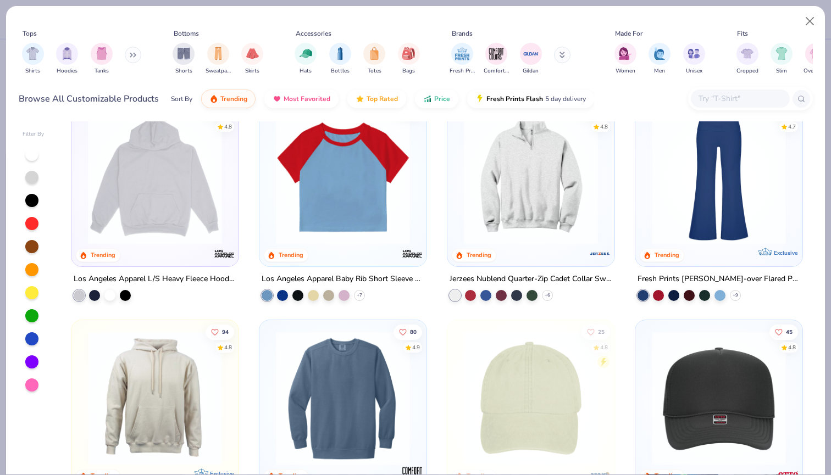
type textarea "x"
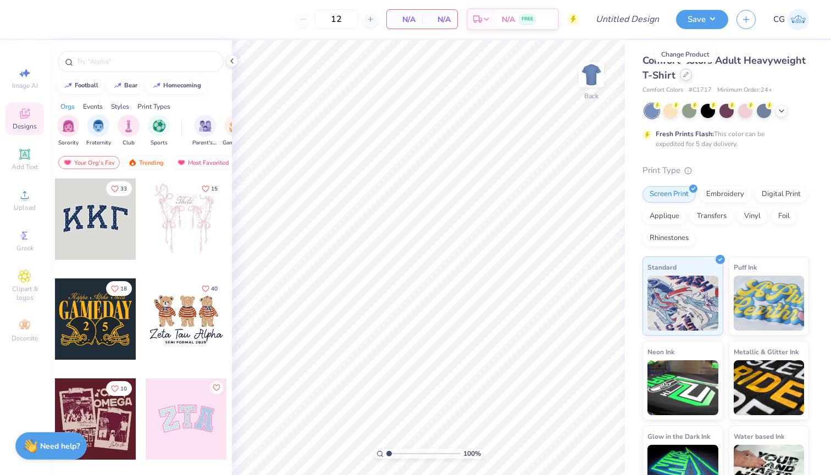
click at [686, 76] on icon at bounding box center [685, 74] width 5 height 5
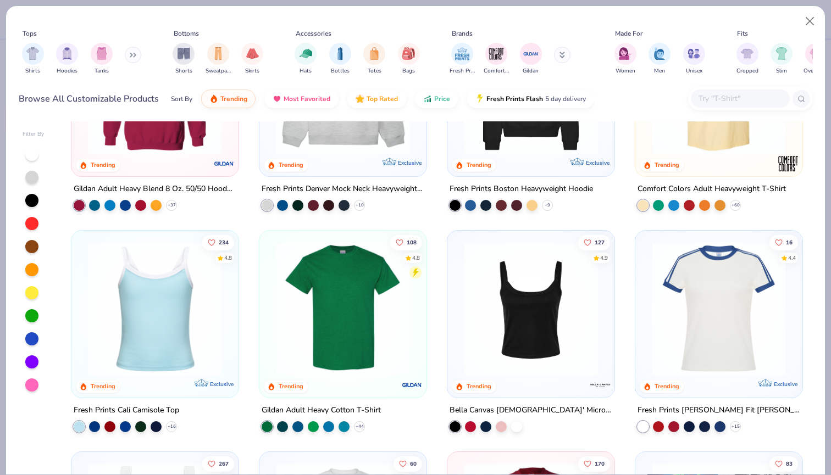
scroll to position [156, 0]
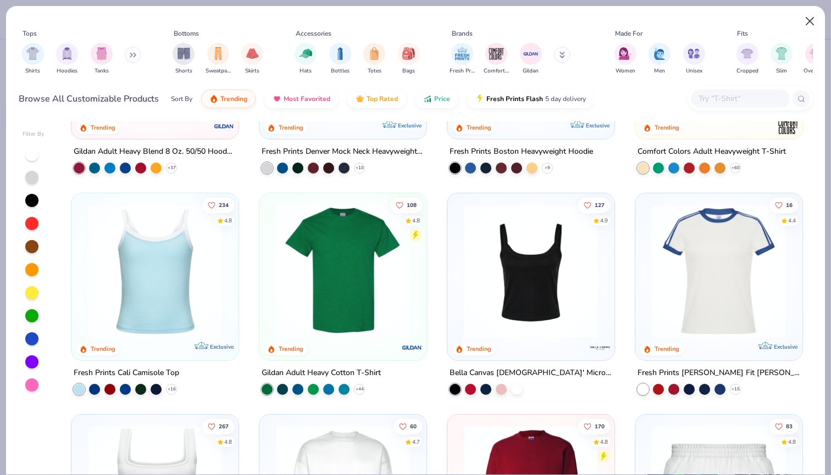
click at [811, 19] on button "Close" at bounding box center [810, 21] width 21 height 21
